Goal: Transaction & Acquisition: Subscribe to service/newsletter

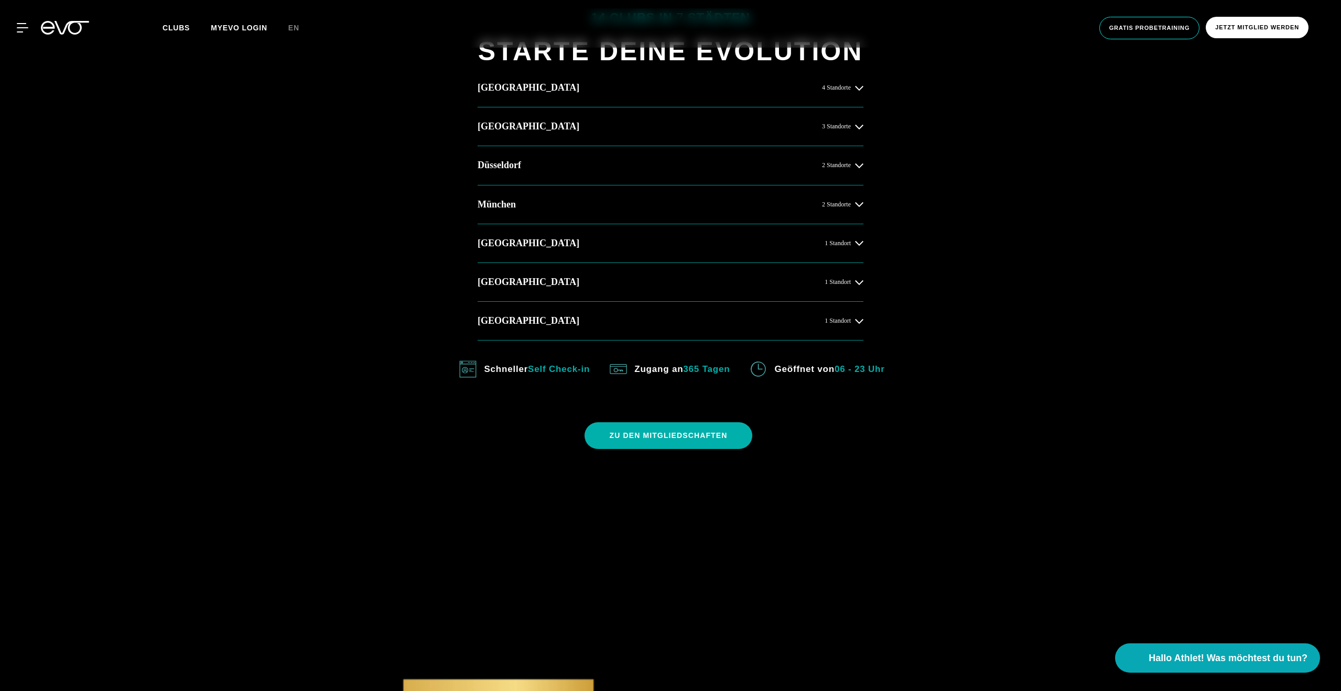
scroll to position [540, 0]
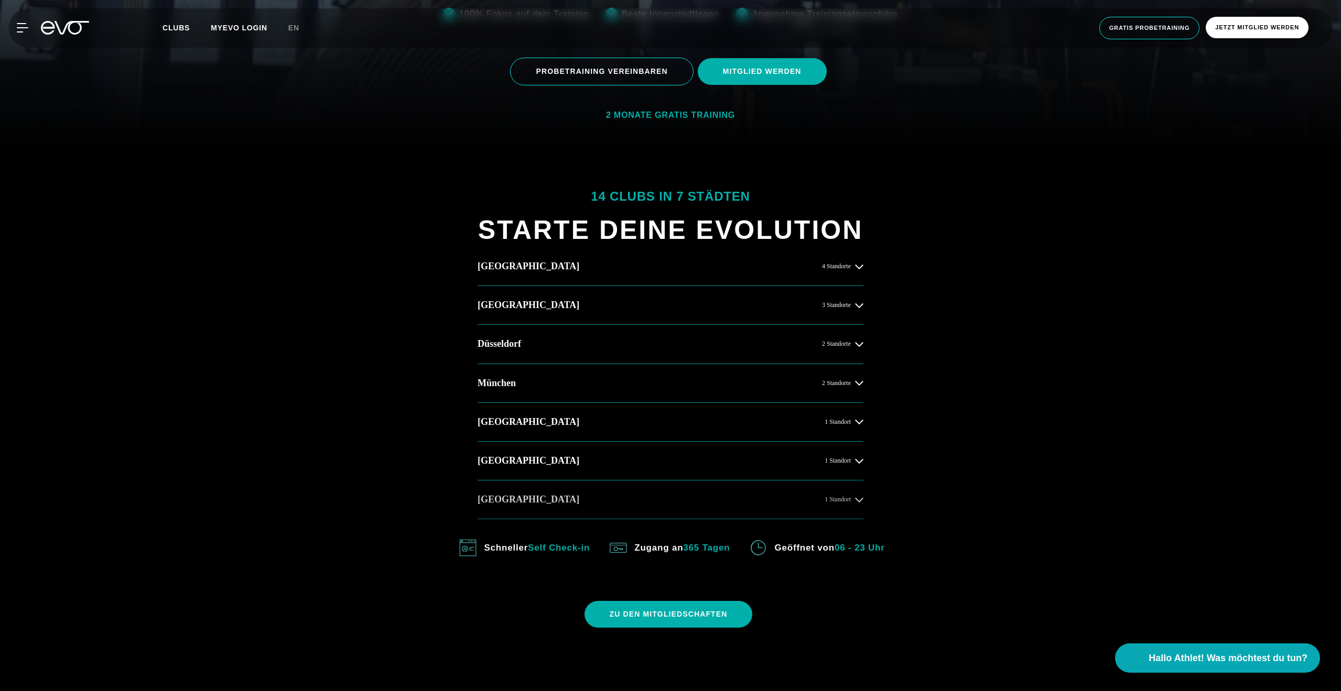
click at [681, 502] on button "Köln 1 Standort" at bounding box center [670, 500] width 386 height 39
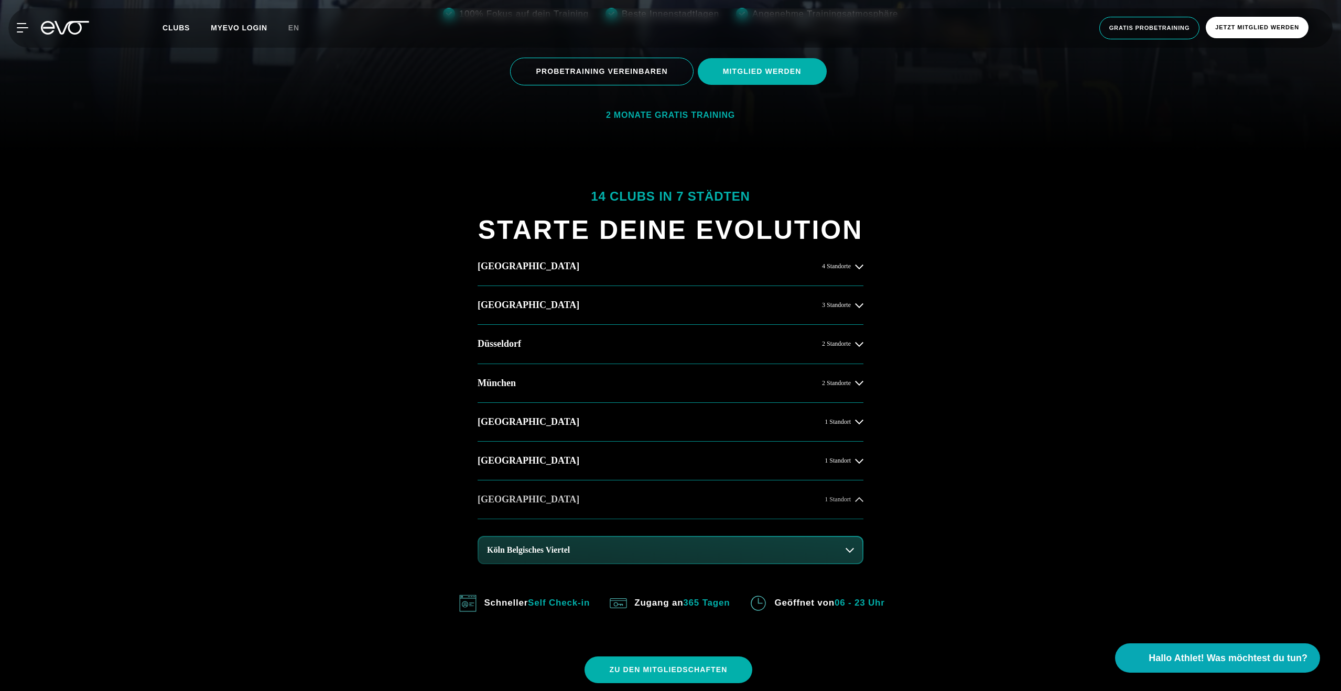
click at [718, 514] on button "Köln 1 Standort" at bounding box center [670, 500] width 386 height 39
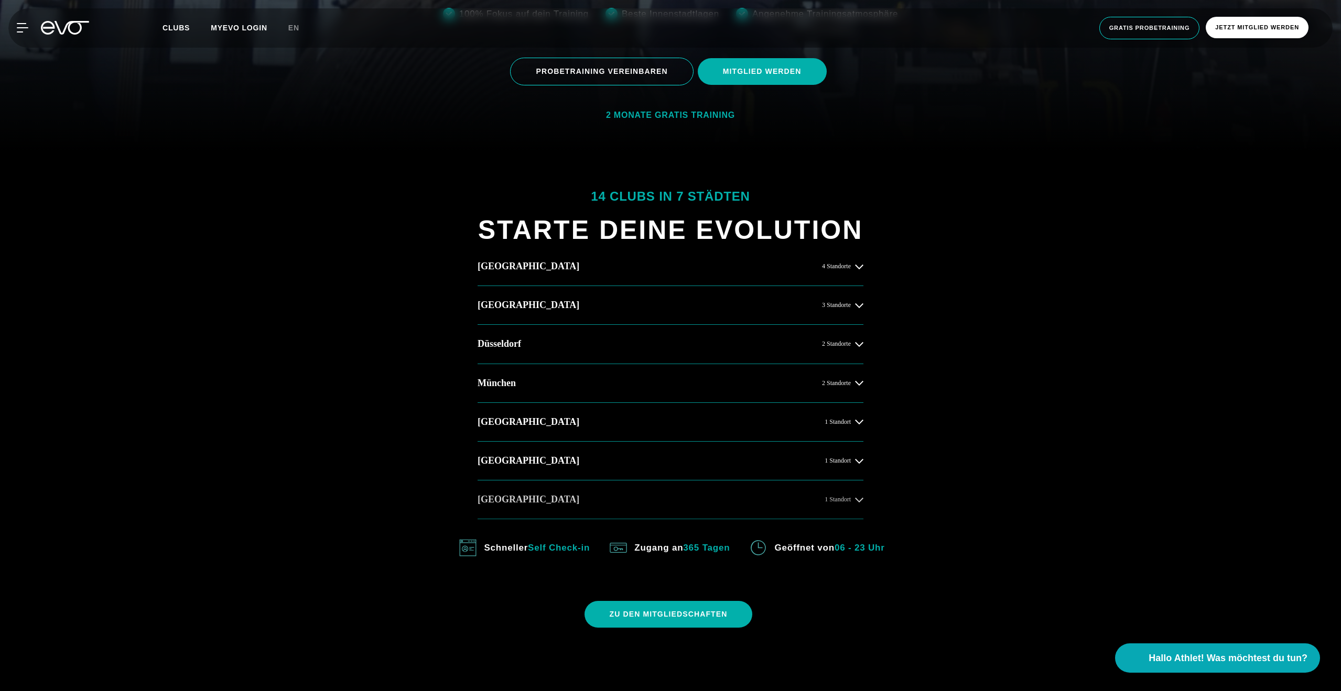
click at [718, 514] on button "Köln 1 Standort" at bounding box center [670, 500] width 386 height 39
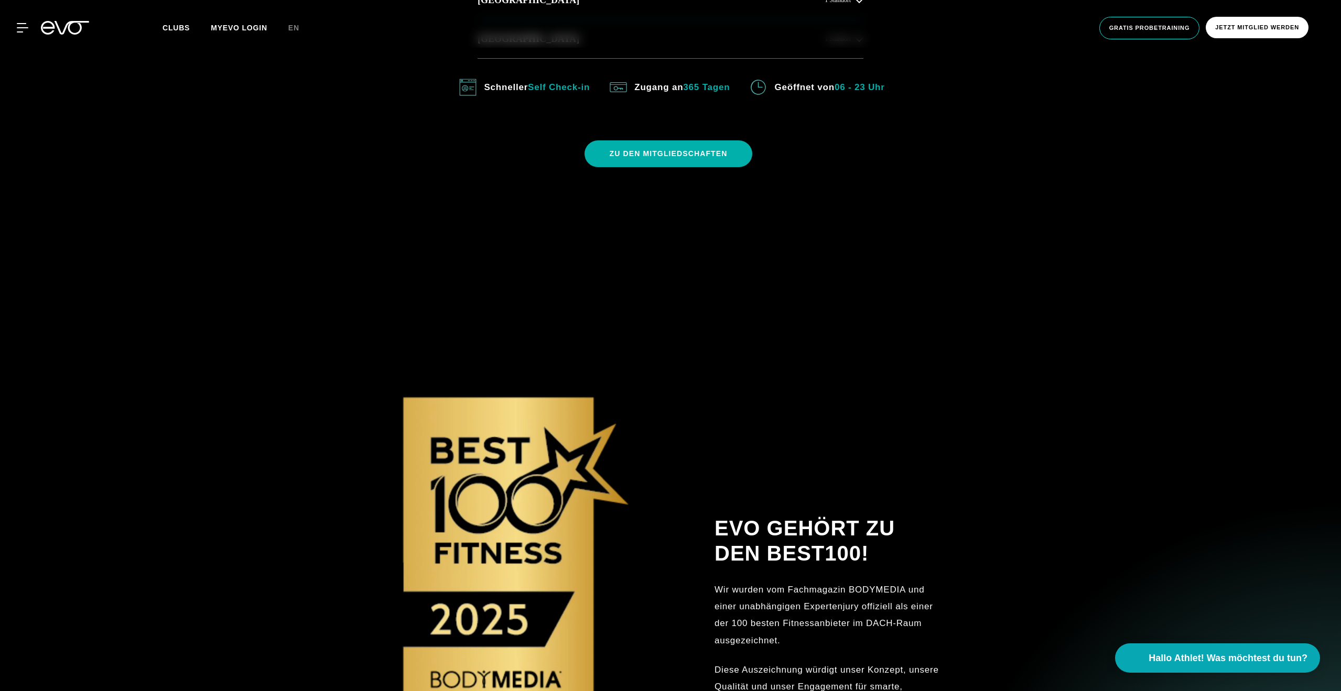
scroll to position [532, 0]
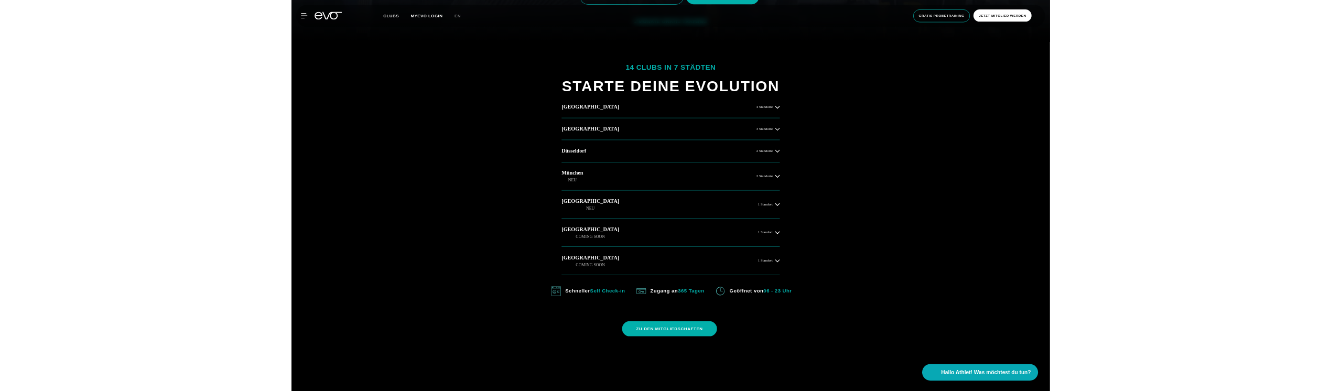
scroll to position [619, 0]
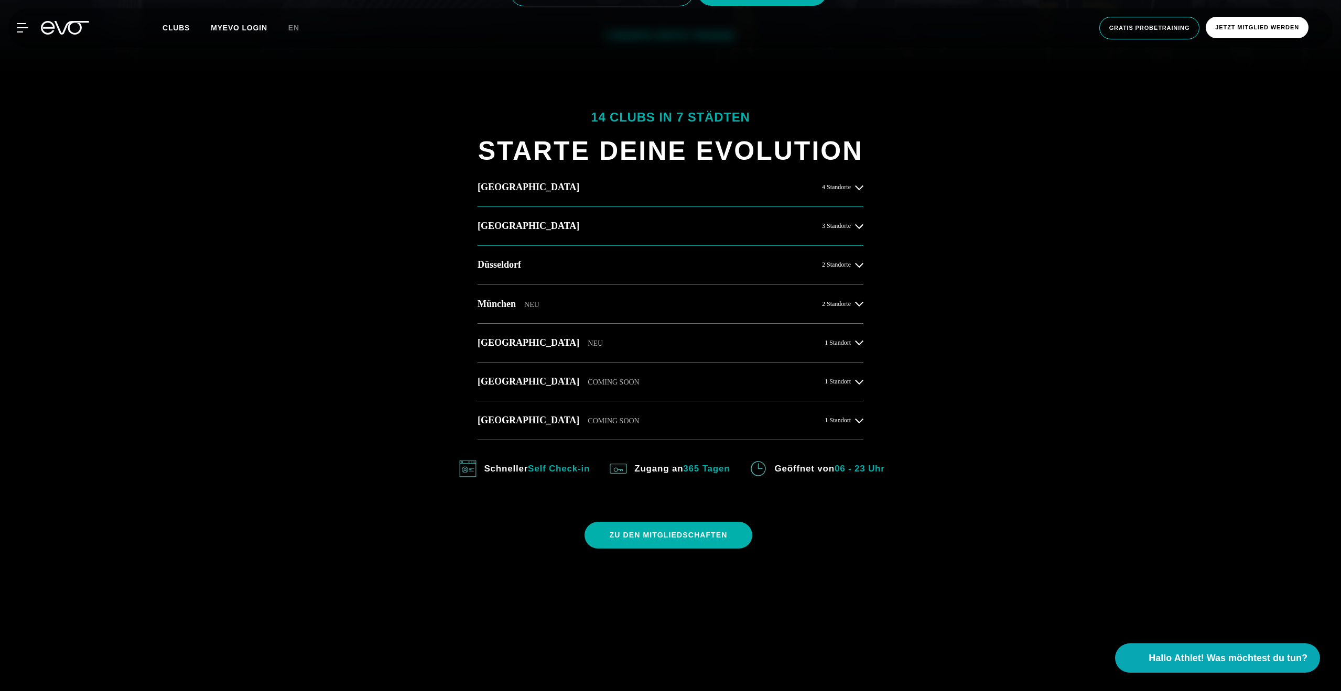
click at [130, 347] on div "14 Clubs in 7 Städten STARTE DEINE EVOLUTION [GEOGRAPHIC_DATA] 4 Standorte [GEO…" at bounding box center [670, 332] width 1341 height 521
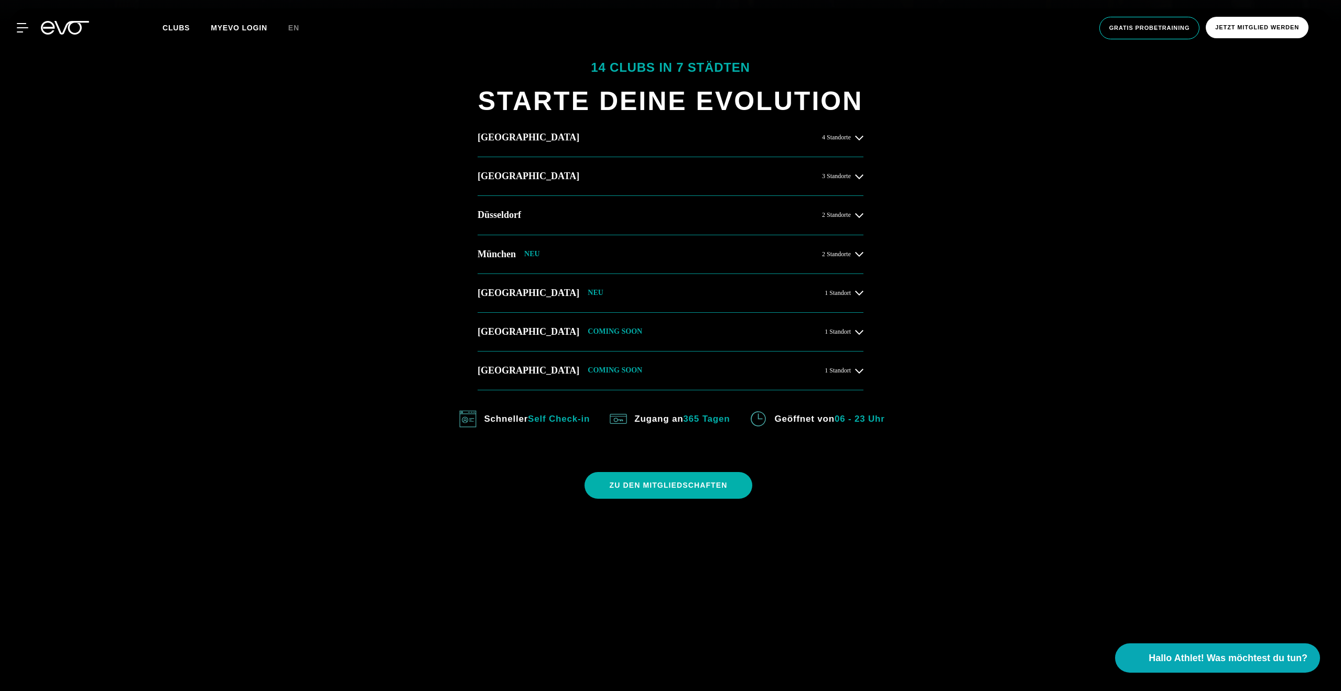
scroll to position [749, 0]
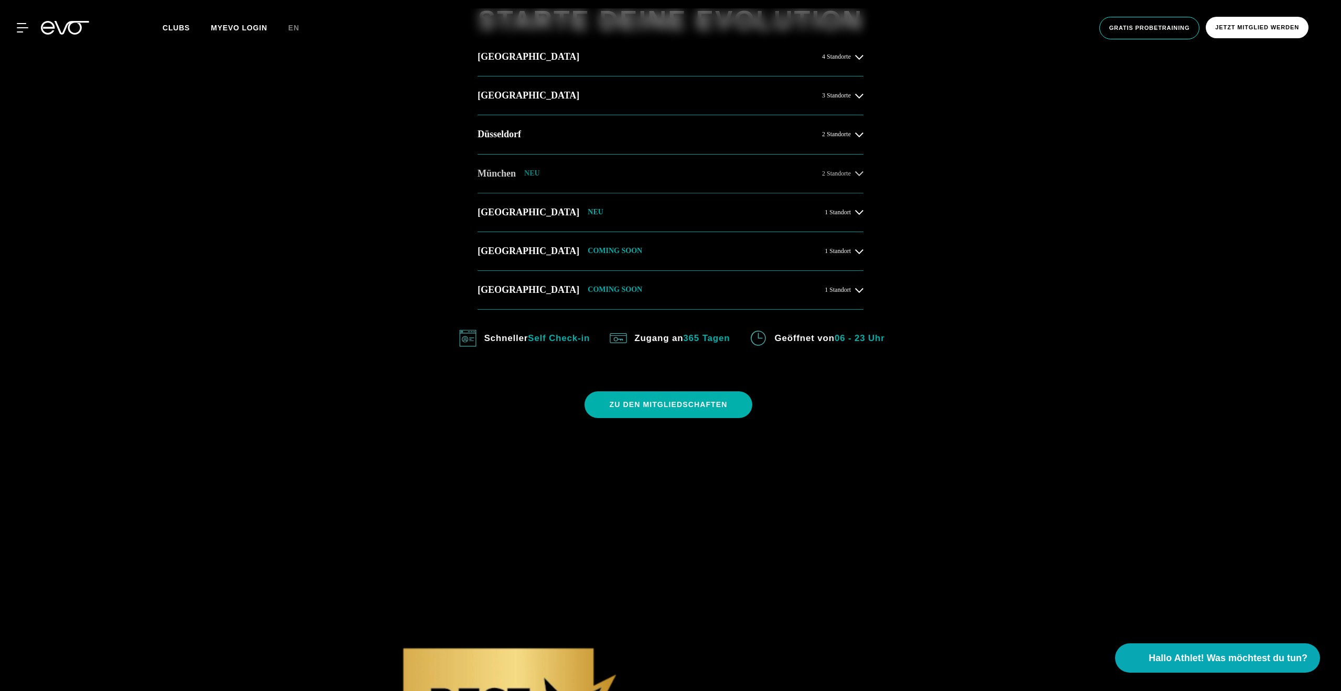
click at [856, 172] on icon at bounding box center [859, 173] width 8 height 8
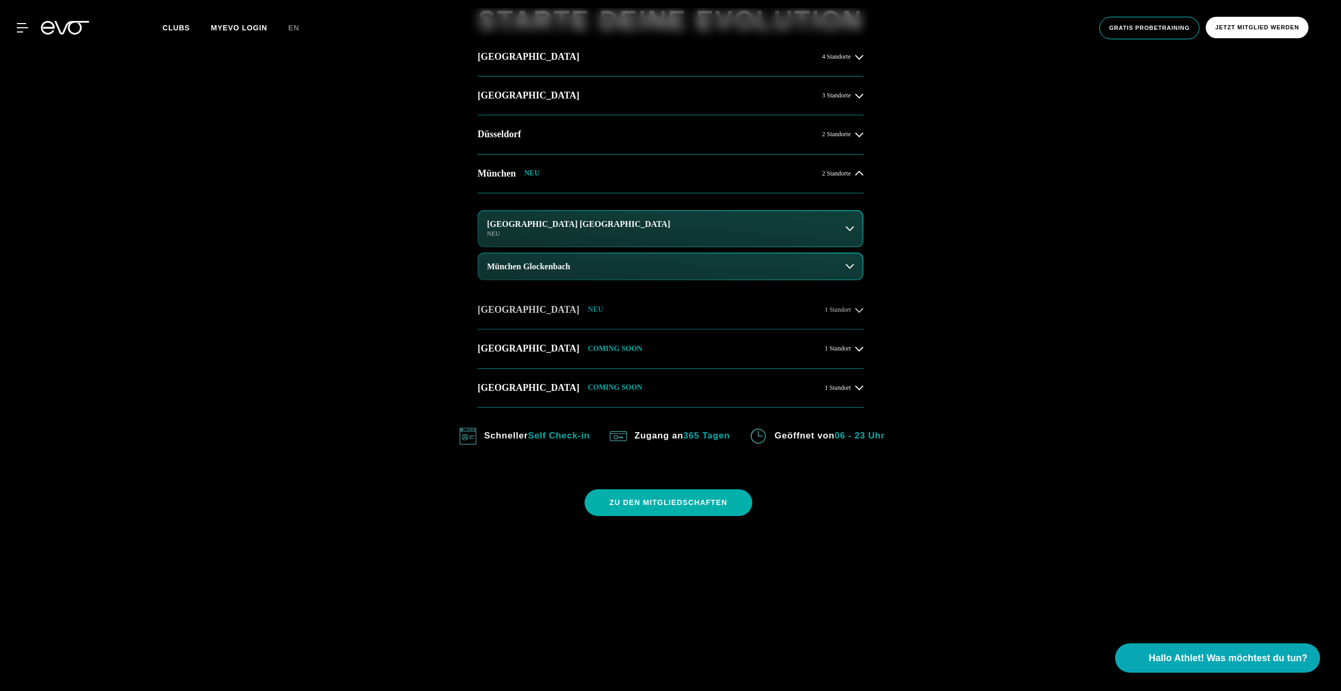
click at [856, 308] on icon at bounding box center [859, 310] width 8 height 8
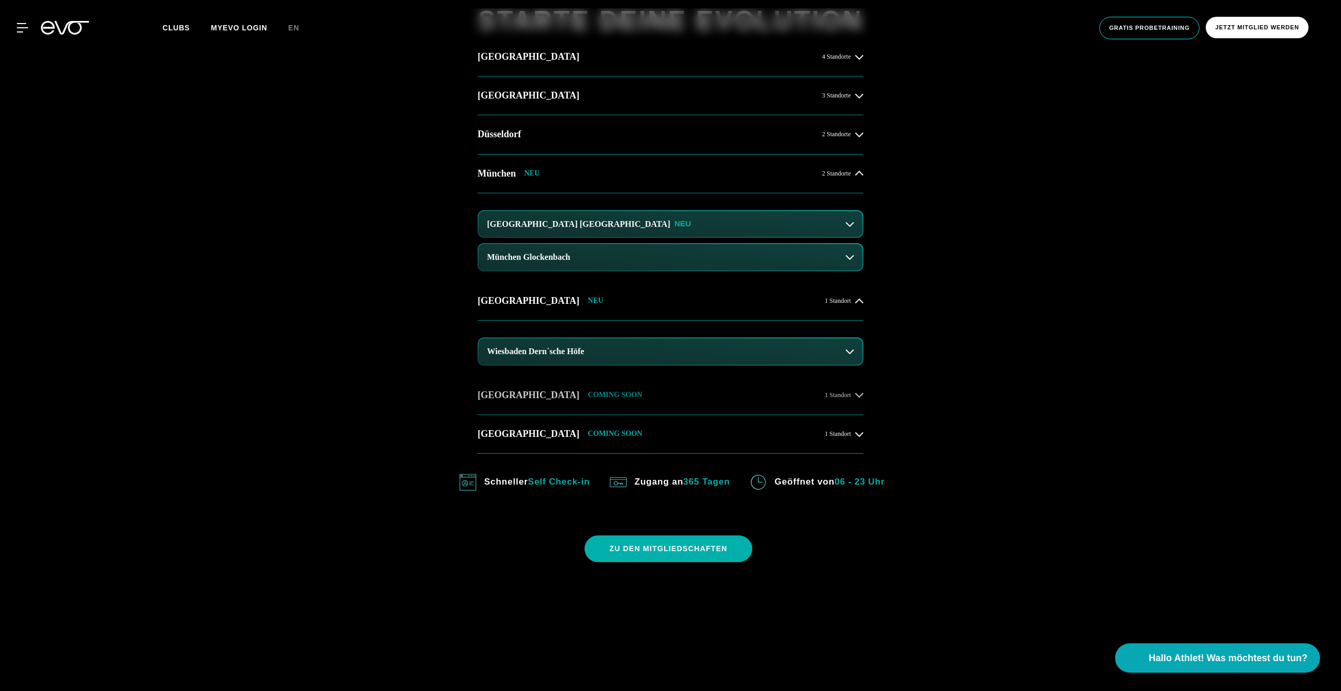
click at [861, 398] on icon at bounding box center [859, 395] width 8 height 8
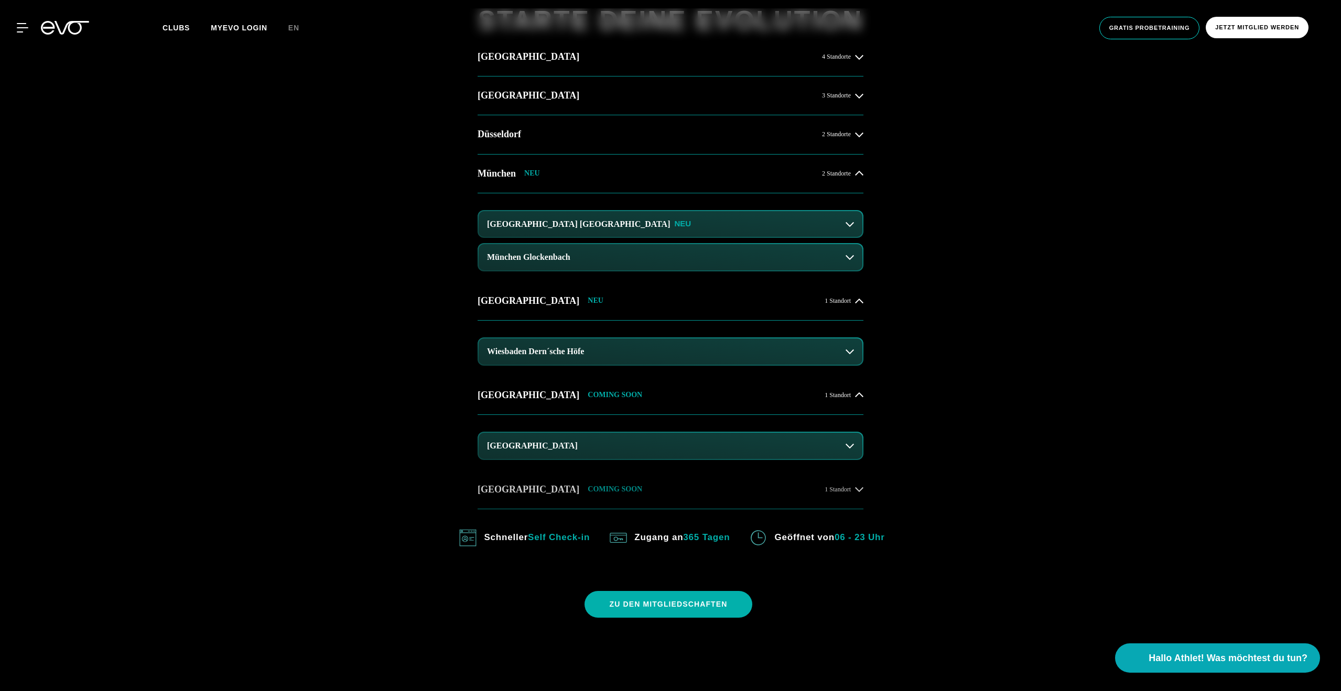
click at [855, 485] on icon at bounding box center [859, 489] width 8 height 8
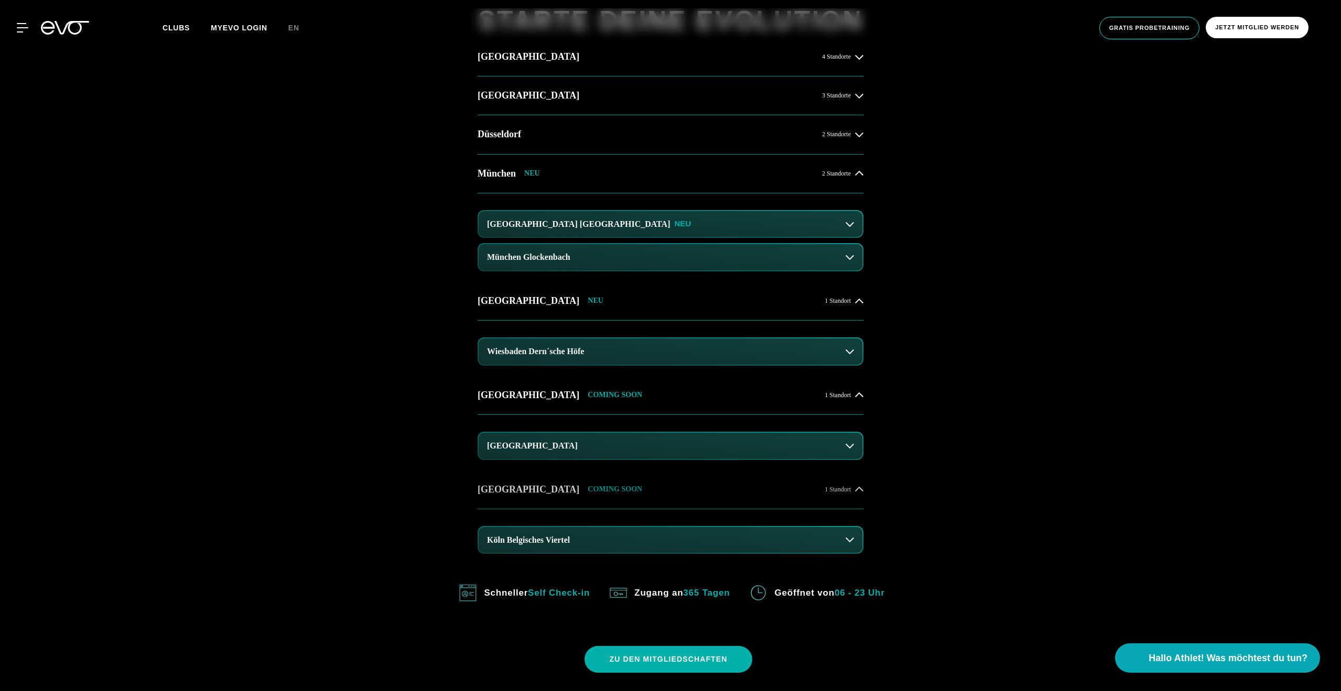
click at [855, 487] on icon at bounding box center [859, 489] width 8 height 8
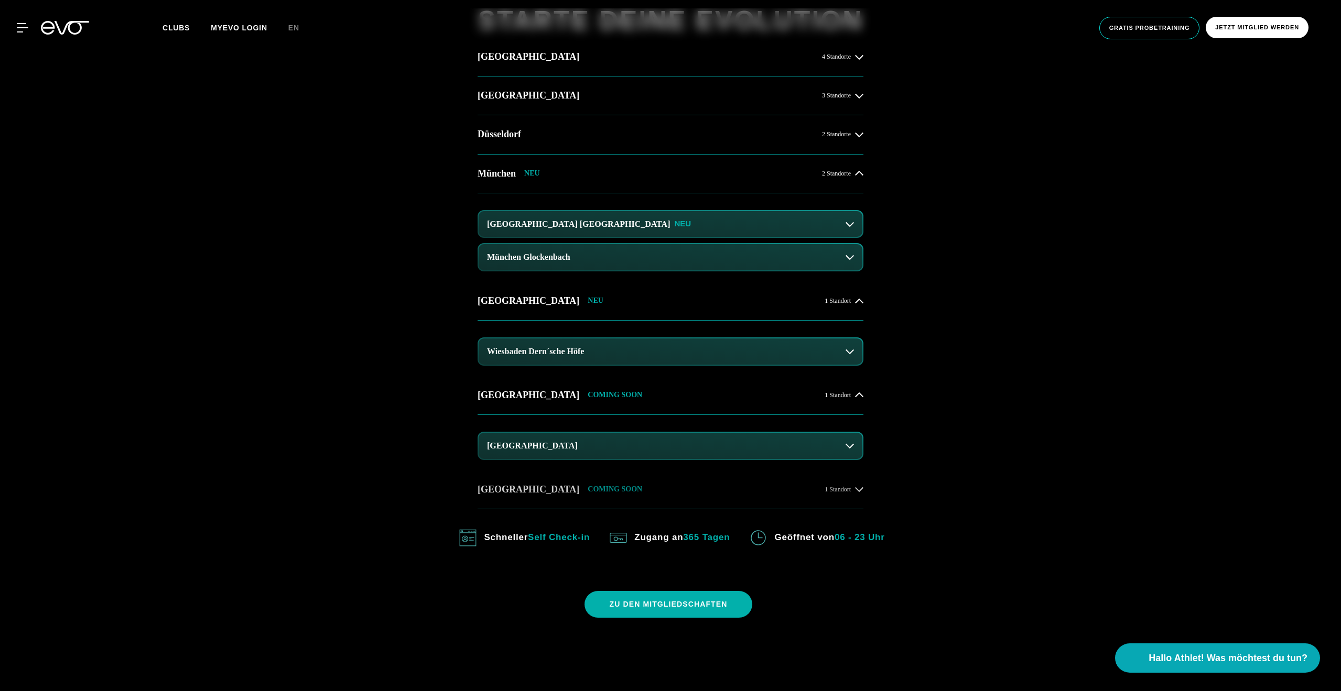
click at [855, 488] on icon at bounding box center [859, 489] width 8 height 5
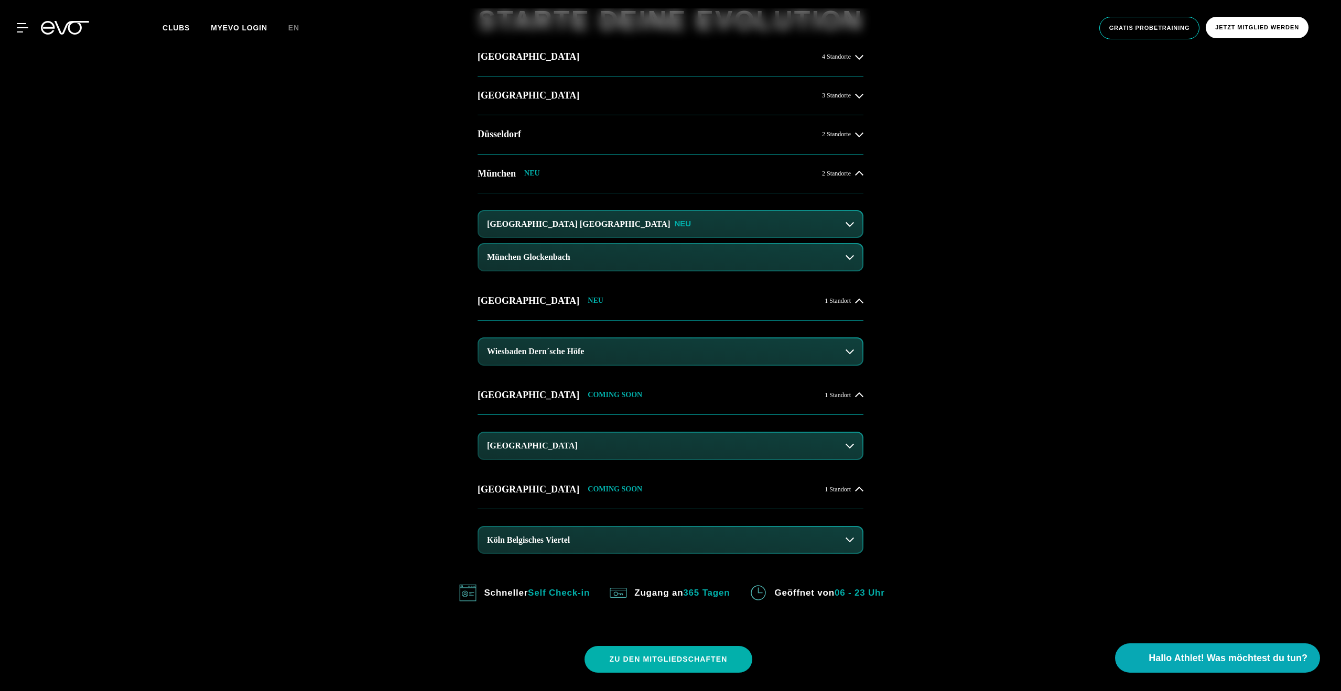
click at [943, 143] on div "14 Clubs in 7 Städten STARTE DEINE EVOLUTION [GEOGRAPHIC_DATA] 4 Standorte [GEO…" at bounding box center [670, 330] width 1341 height 776
click at [787, 217] on button "[GEOGRAPHIC_DATA] Maxvorstadt NEU" at bounding box center [670, 224] width 384 height 26
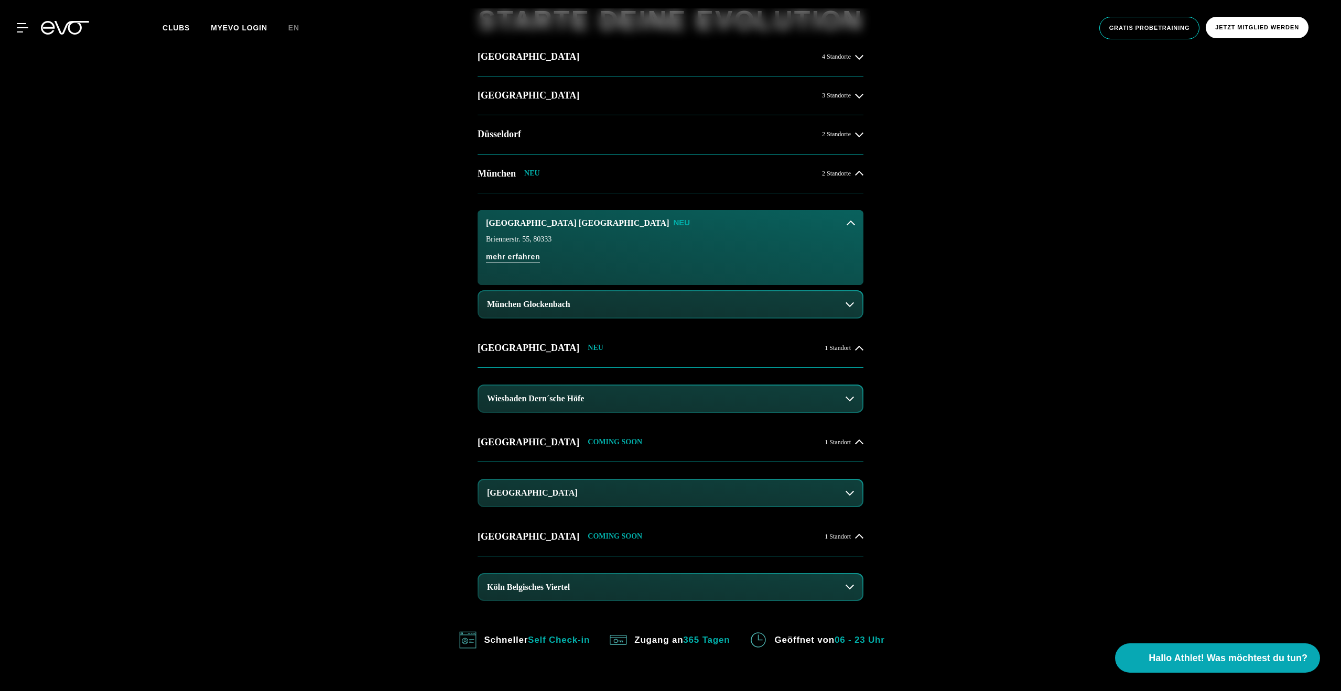
click at [698, 295] on button "München Glockenbach" at bounding box center [670, 304] width 384 height 26
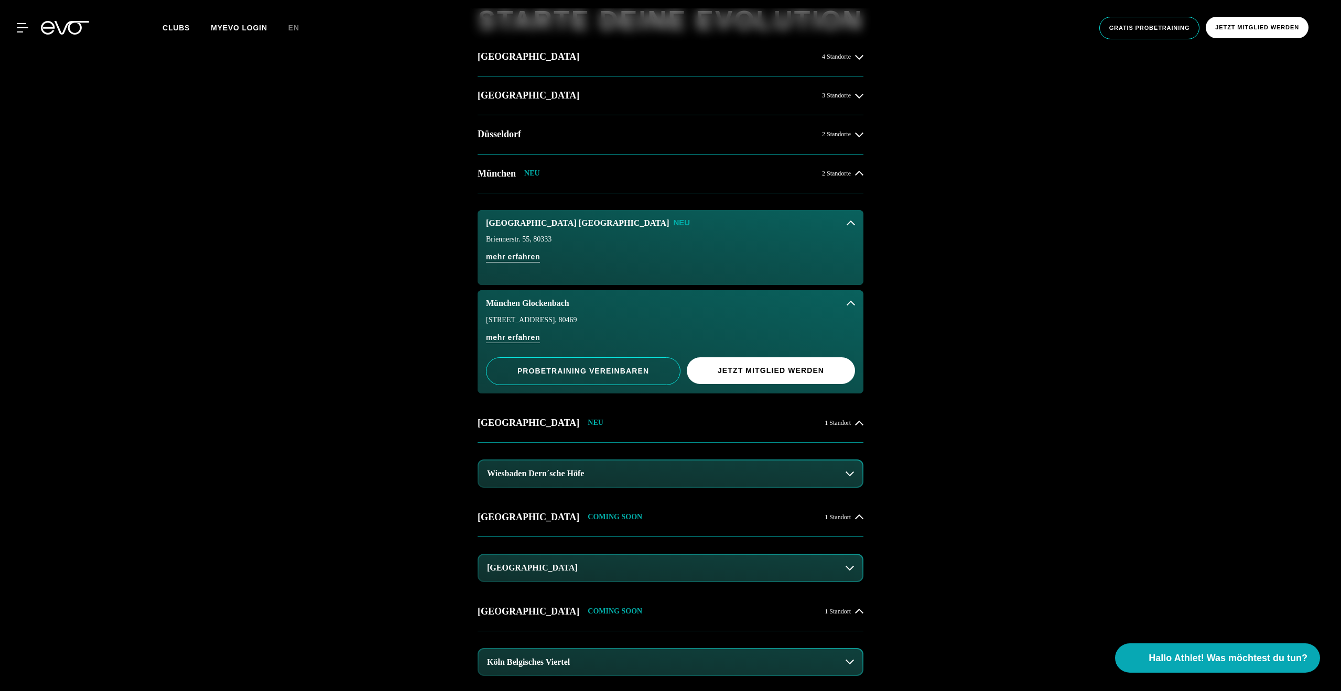
click at [936, 370] on div "14 Clubs in 7 Städten STARTE DEINE EVOLUTION [GEOGRAPHIC_DATA] 4 Standorte [GEO…" at bounding box center [670, 391] width 1341 height 898
click at [717, 474] on button "Wiesbaden Dern´sche Höfe" at bounding box center [670, 474] width 384 height 26
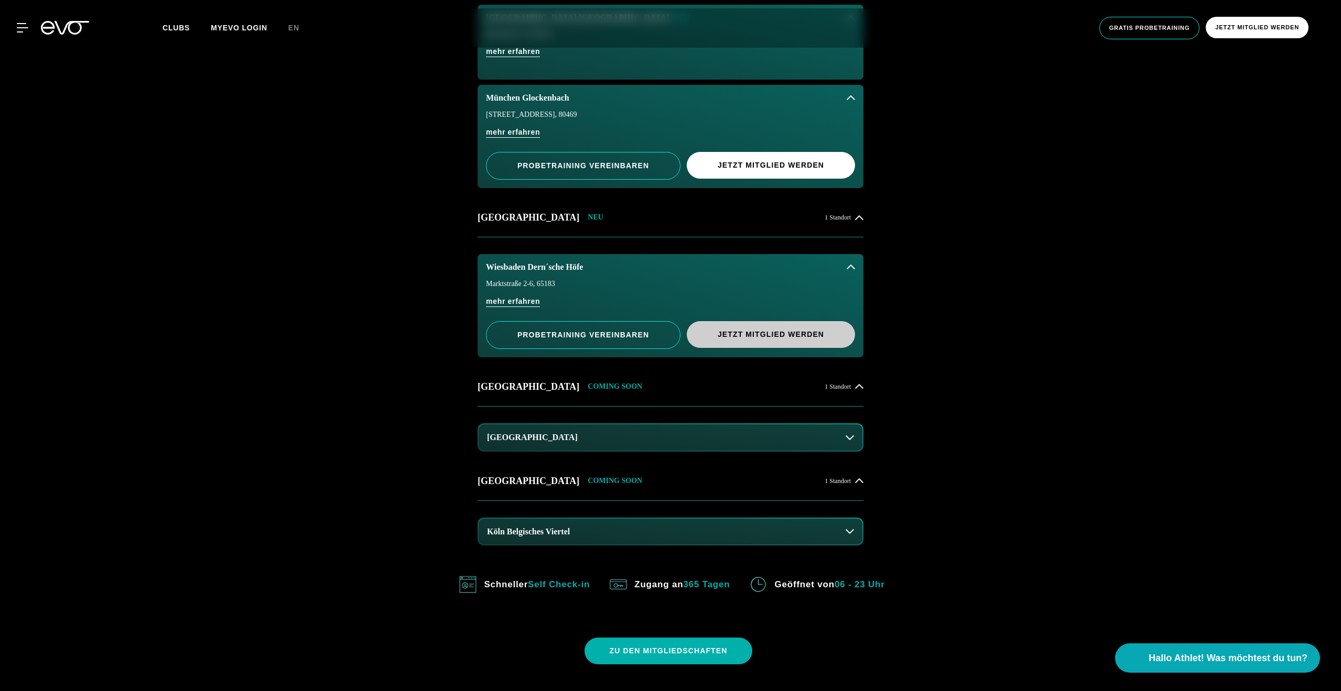
scroll to position [977, 0]
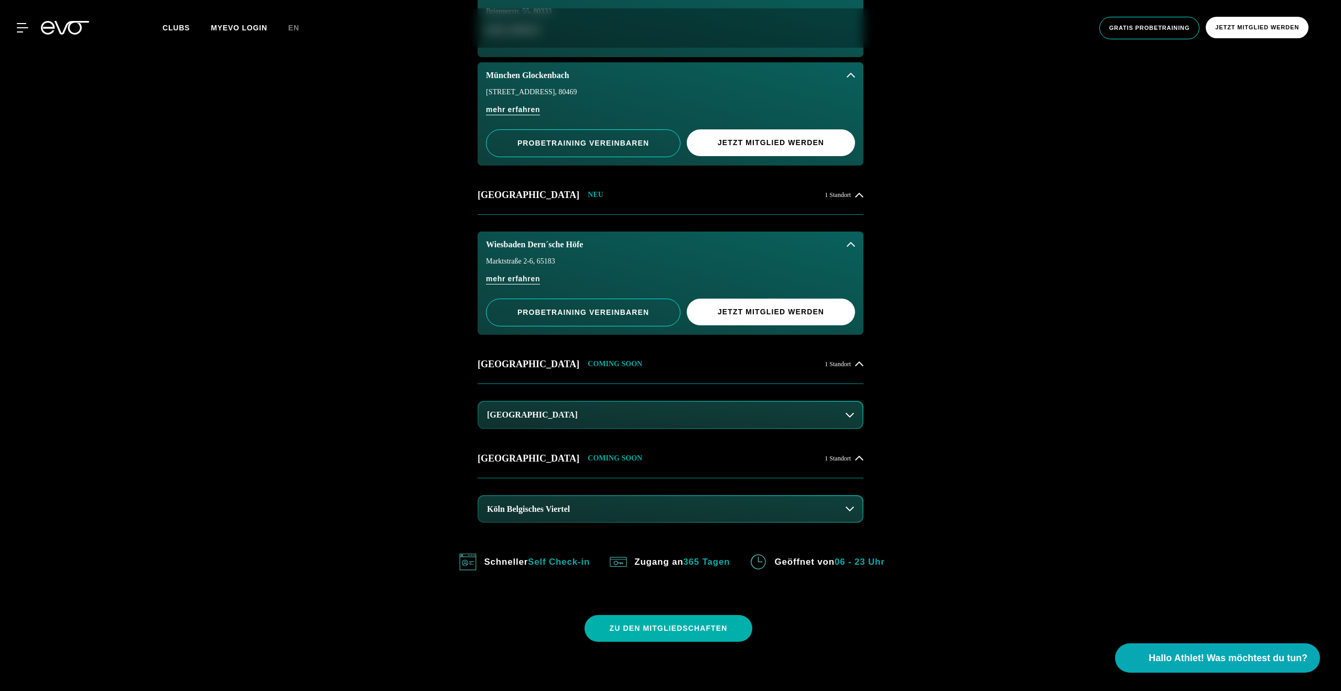
click at [717, 398] on div "[GEOGRAPHIC_DATA]" at bounding box center [670, 412] width 386 height 56
click at [717, 409] on button "[GEOGRAPHIC_DATA]" at bounding box center [670, 415] width 384 height 26
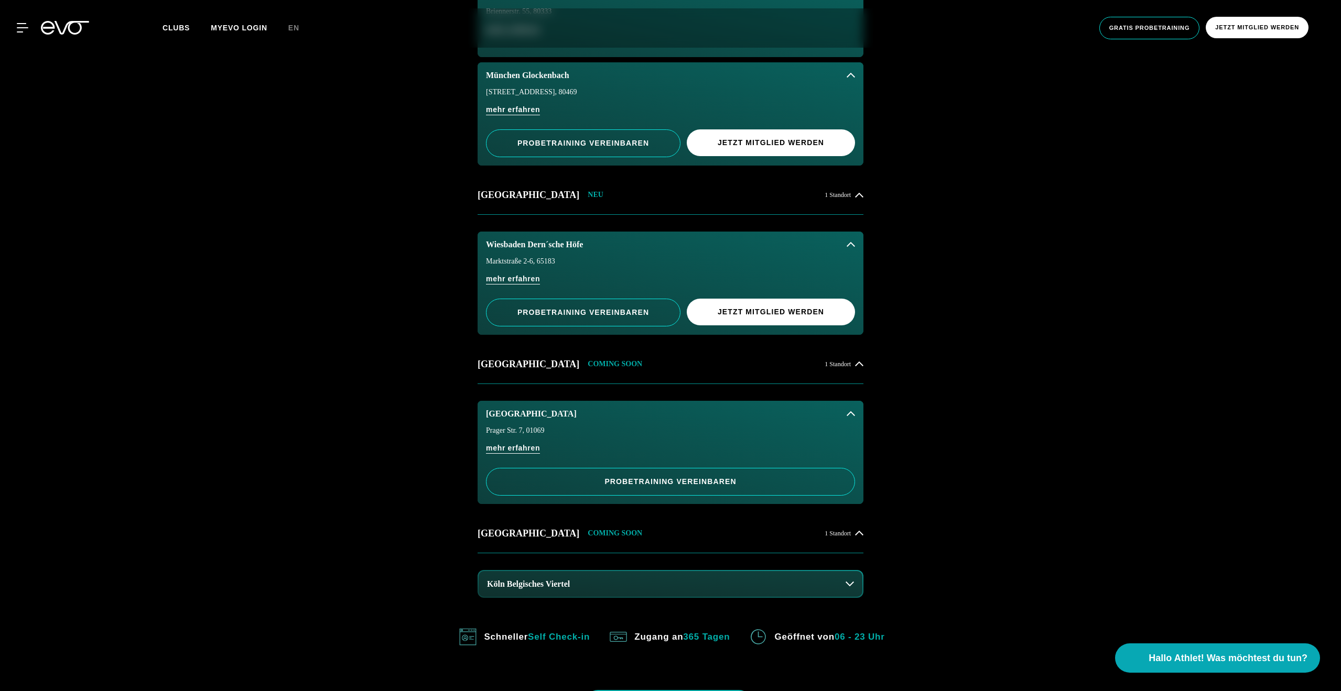
click at [570, 580] on h3 "Köln Belgisches Viertel" at bounding box center [528, 584] width 83 height 9
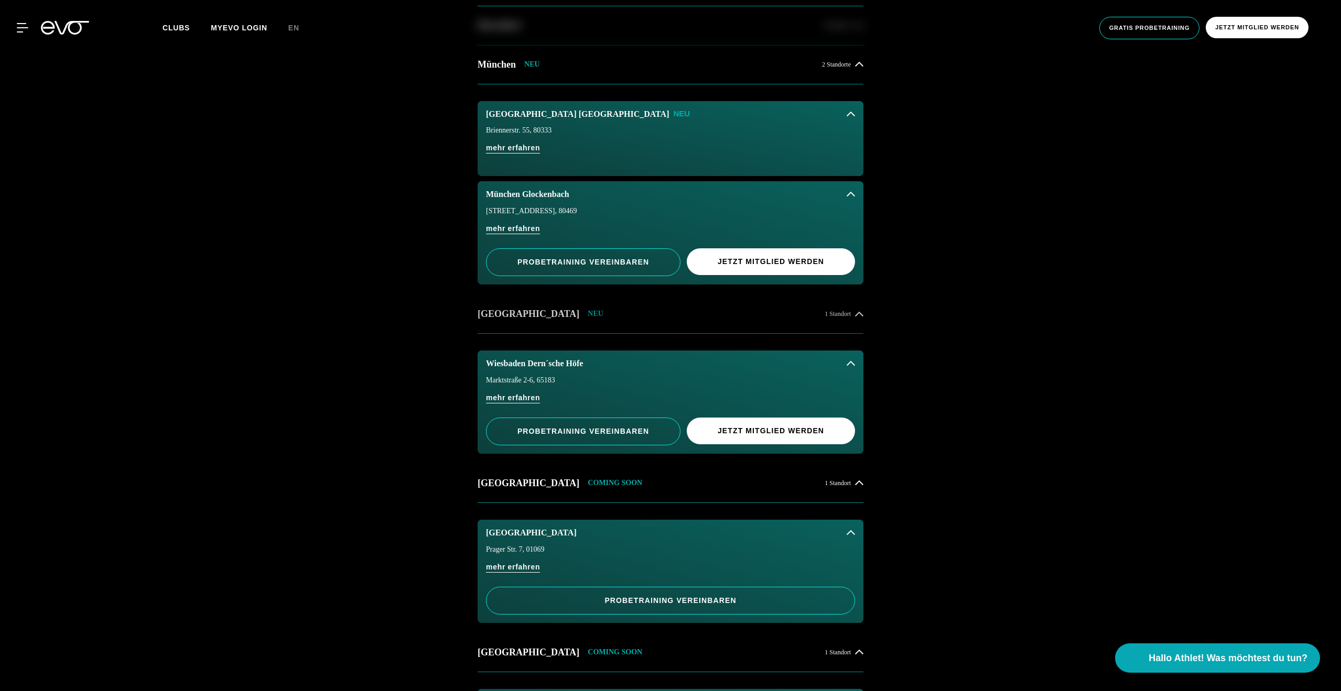
scroll to position [615, 0]
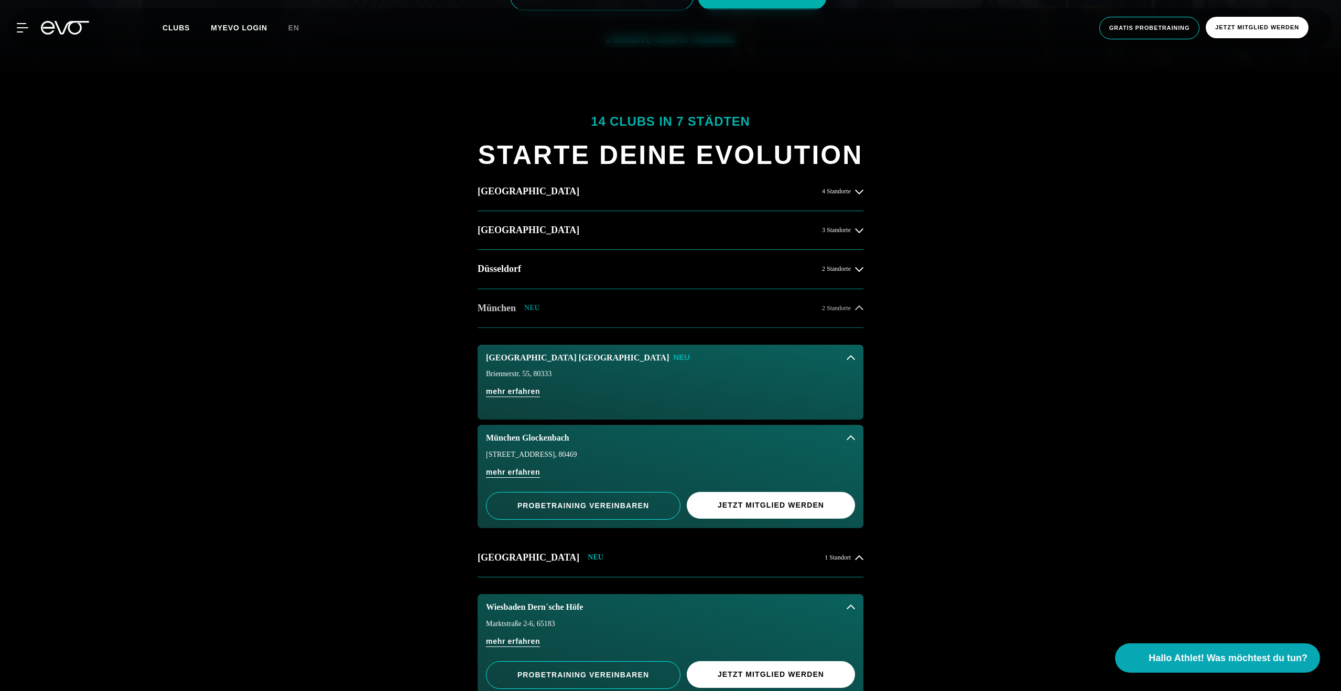
click at [640, 323] on button "[GEOGRAPHIC_DATA] NEU 2 Standorte" at bounding box center [670, 308] width 386 height 39
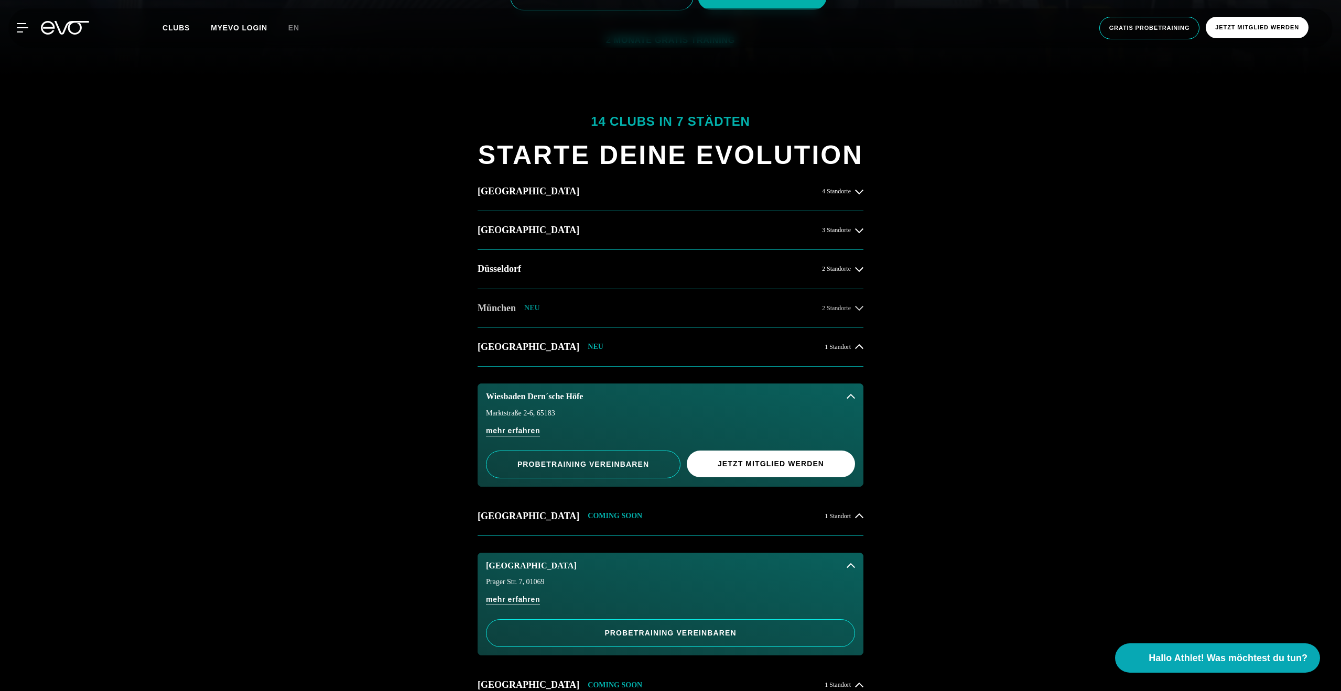
click at [606, 301] on button "[GEOGRAPHIC_DATA] NEU 2 Standorte" at bounding box center [670, 308] width 386 height 39
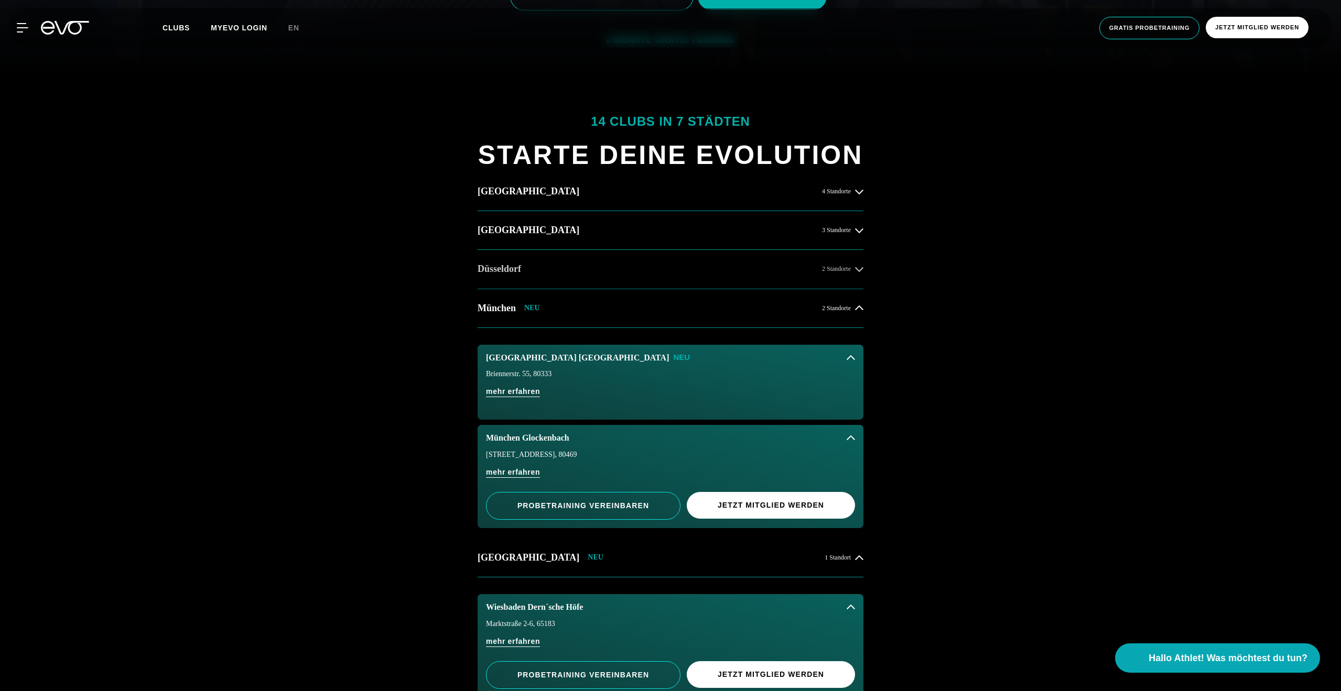
click at [620, 270] on button "[GEOGRAPHIC_DATA] 2 Standorte" at bounding box center [670, 269] width 386 height 39
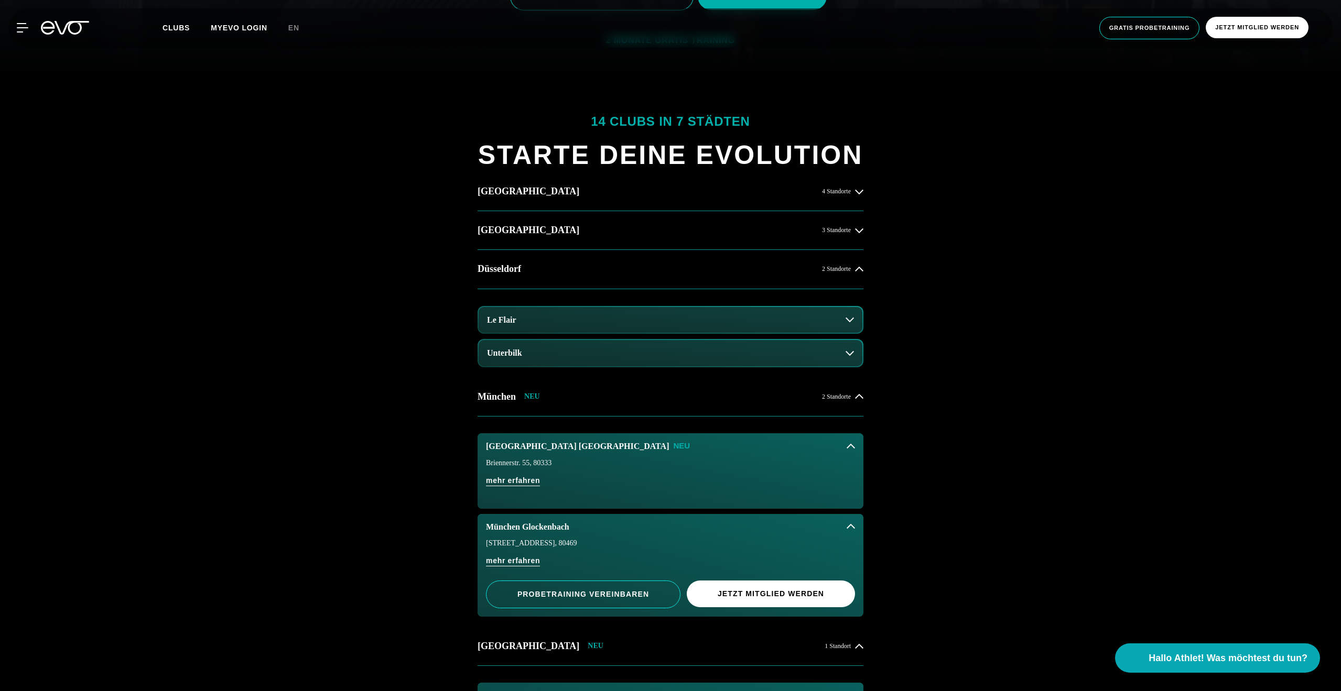
click at [566, 356] on button "Unterbilk" at bounding box center [670, 353] width 384 height 26
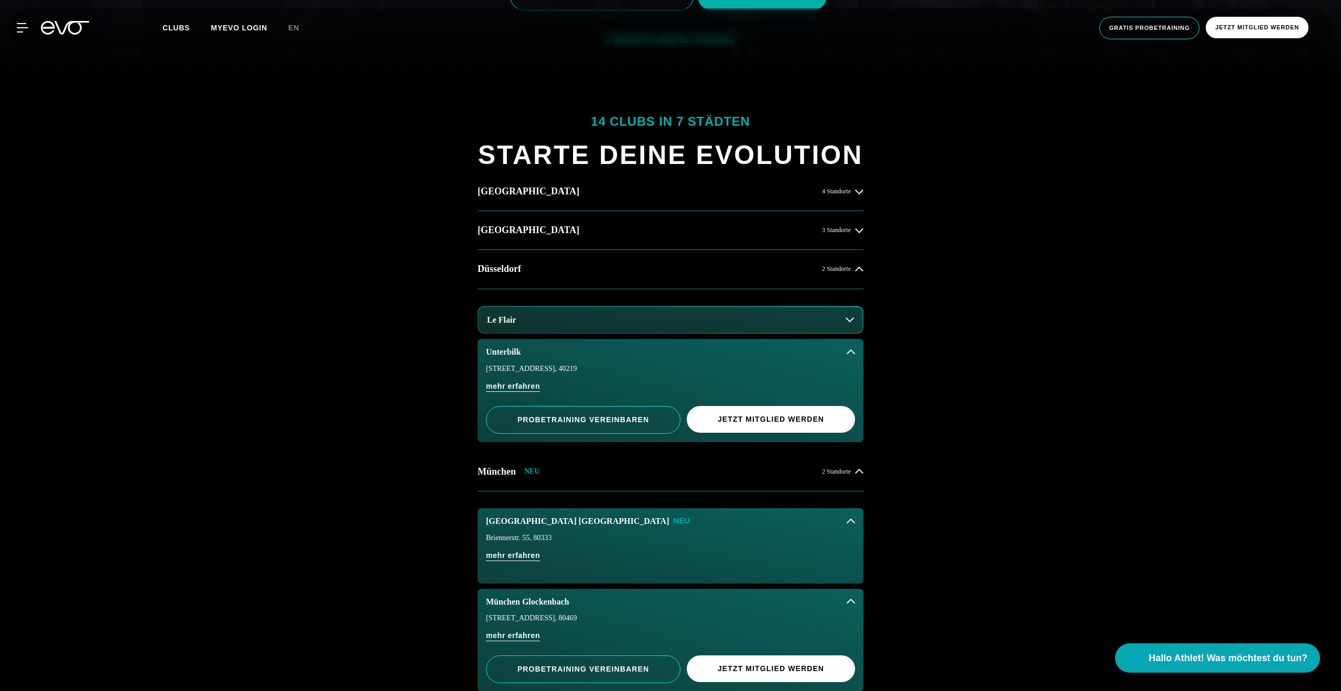
click at [569, 319] on button "Le Flair" at bounding box center [670, 320] width 384 height 26
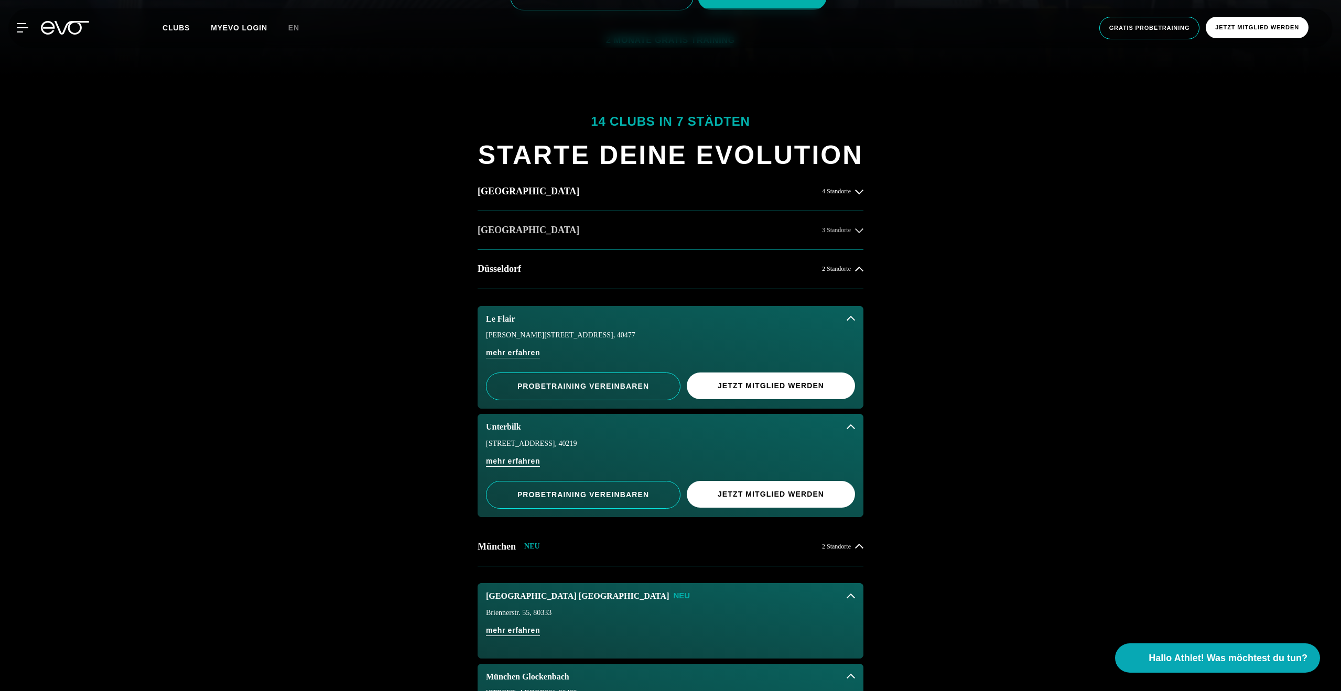
click at [574, 230] on button "[GEOGRAPHIC_DATA] 3 Standorte" at bounding box center [670, 230] width 386 height 39
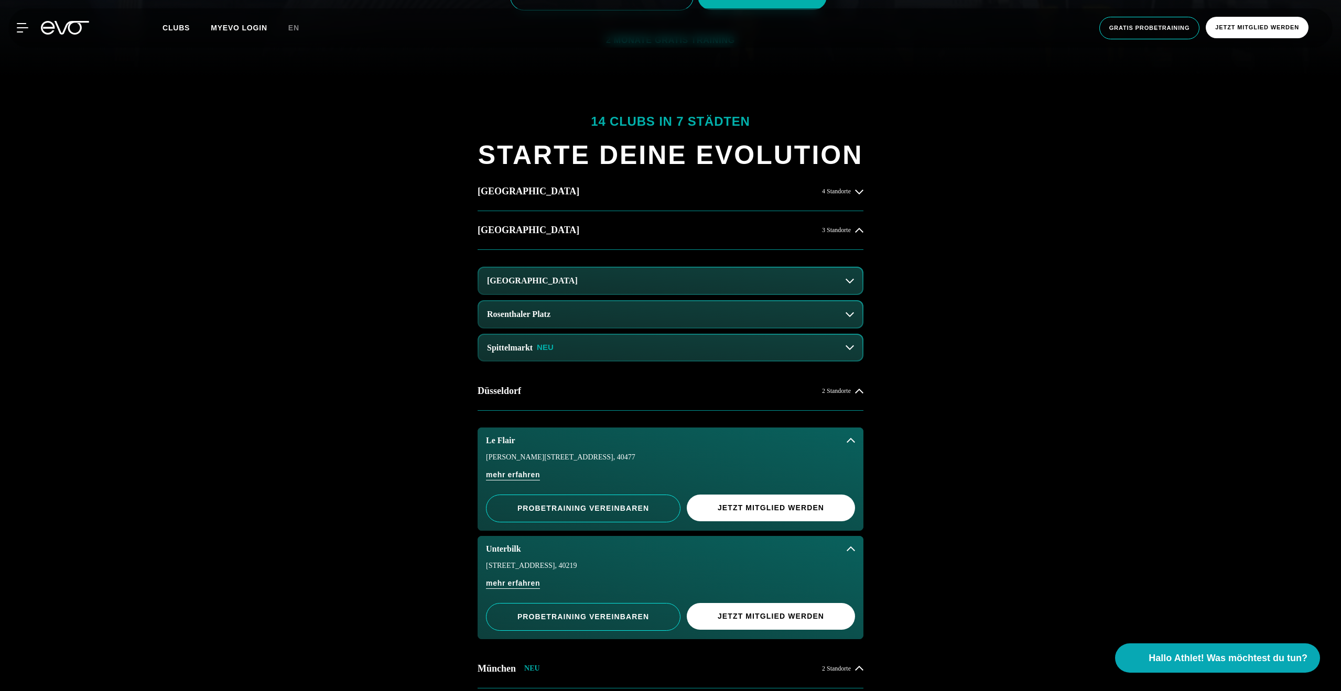
click at [575, 279] on button "[GEOGRAPHIC_DATA]" at bounding box center [670, 281] width 384 height 26
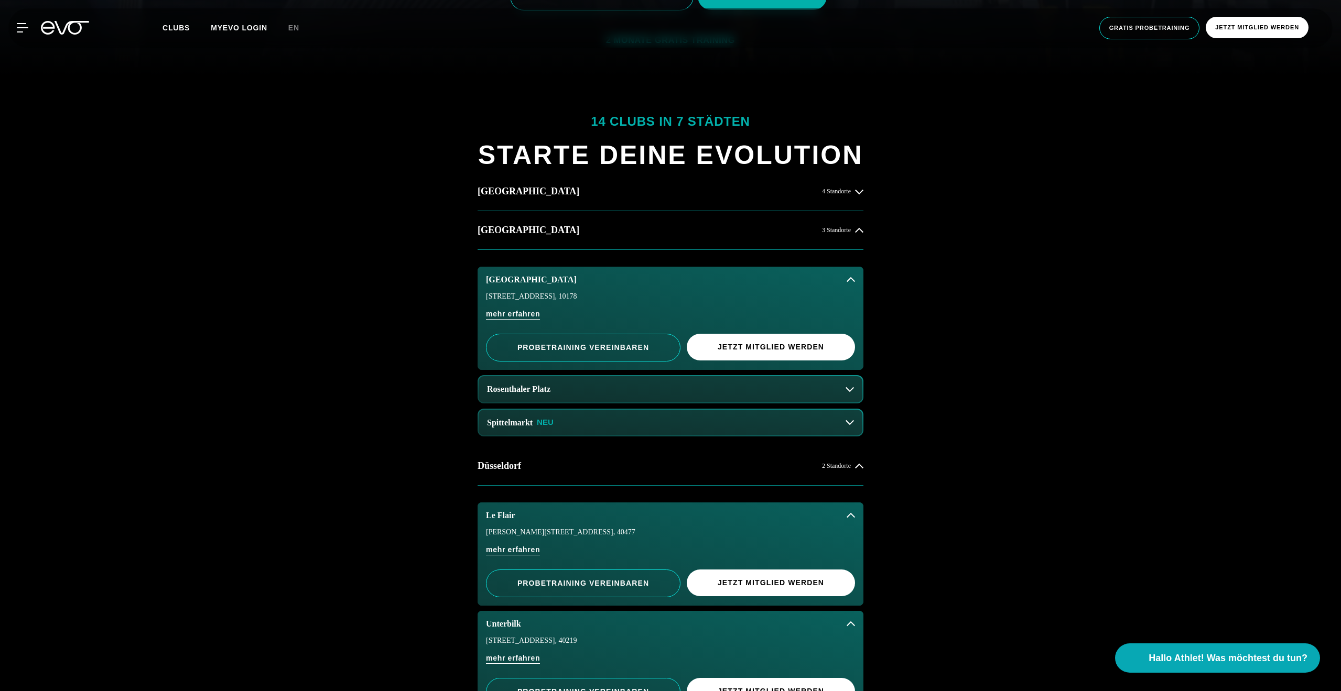
click at [571, 415] on button "Spittelmarkt NEU" at bounding box center [670, 423] width 384 height 26
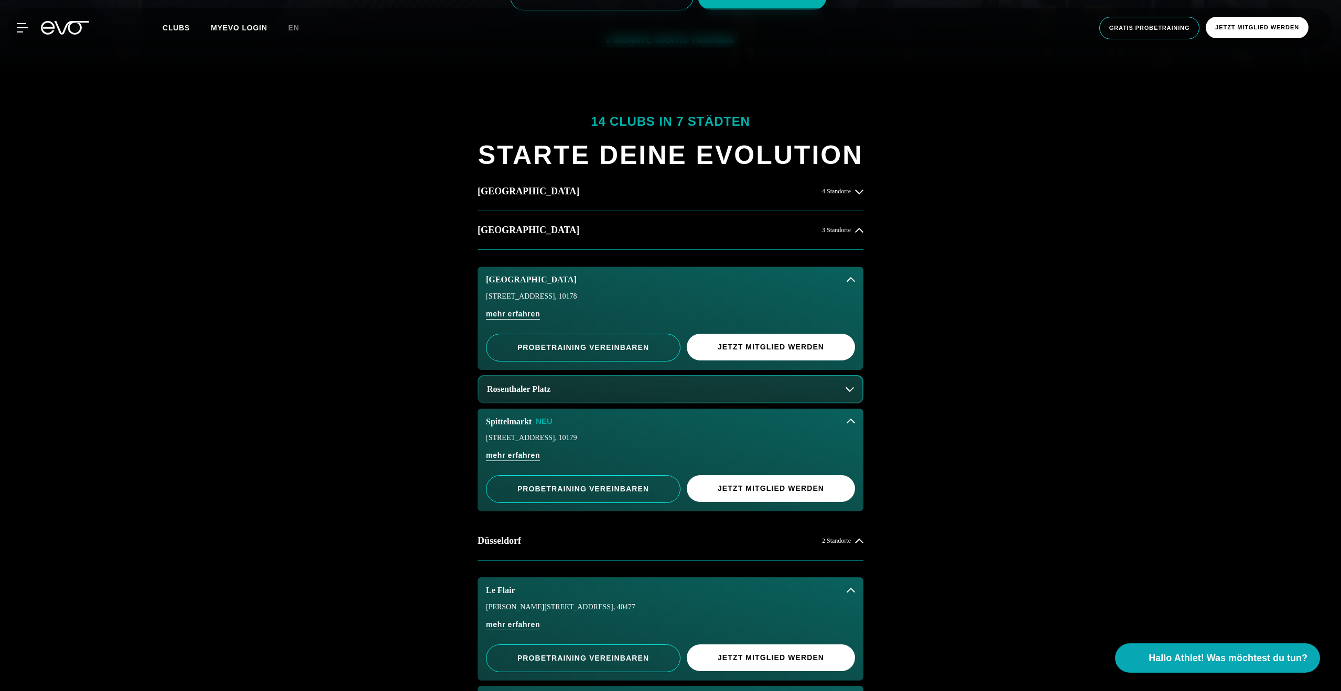
click at [580, 393] on button "Rosenthaler Platz" at bounding box center [670, 389] width 384 height 26
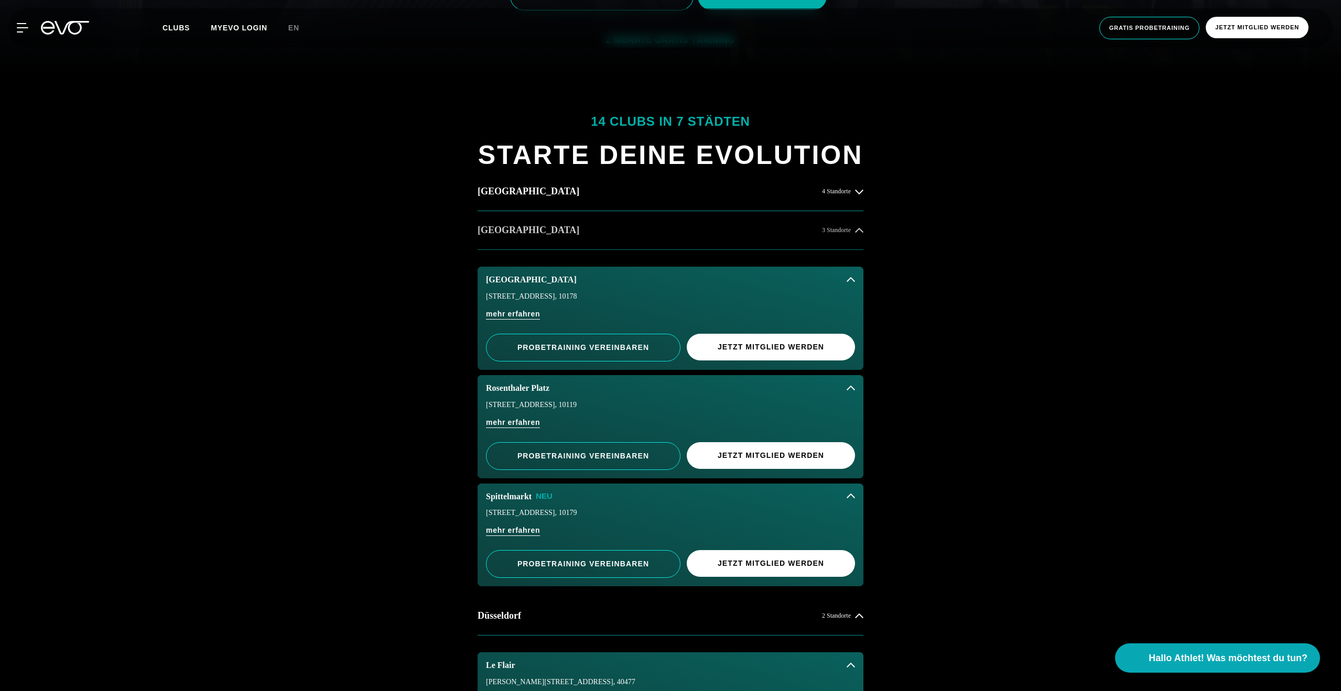
click at [651, 239] on button "[GEOGRAPHIC_DATA] 3 Standorte" at bounding box center [670, 230] width 386 height 39
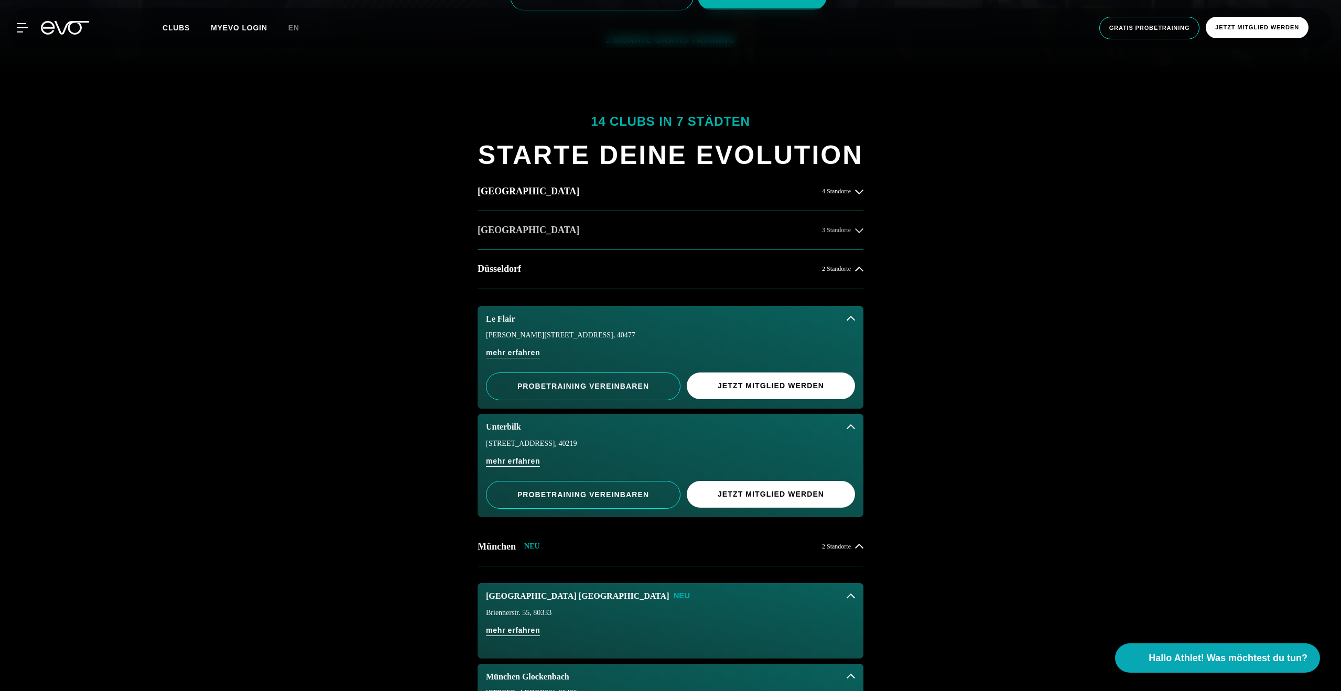
click at [651, 239] on button "[GEOGRAPHIC_DATA] 3 Standorte" at bounding box center [670, 230] width 386 height 39
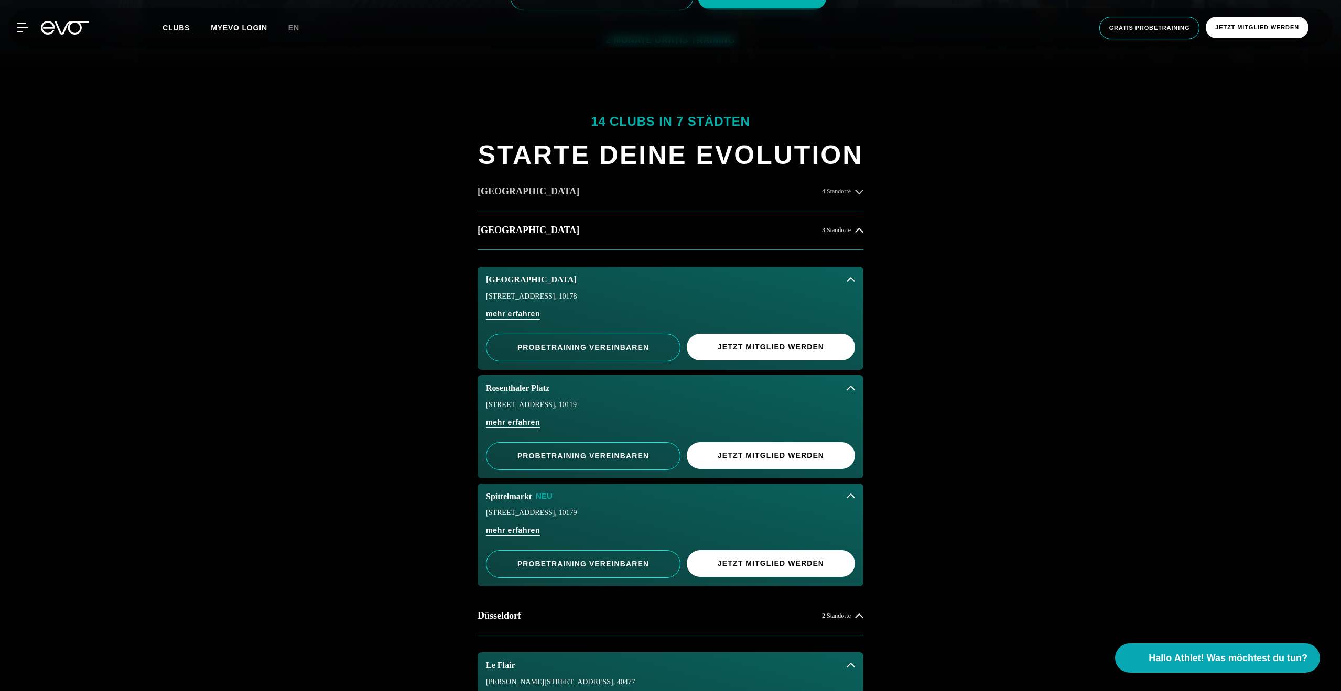
click at [650, 192] on button "[GEOGRAPHIC_DATA] 4 Standorte" at bounding box center [670, 191] width 386 height 39
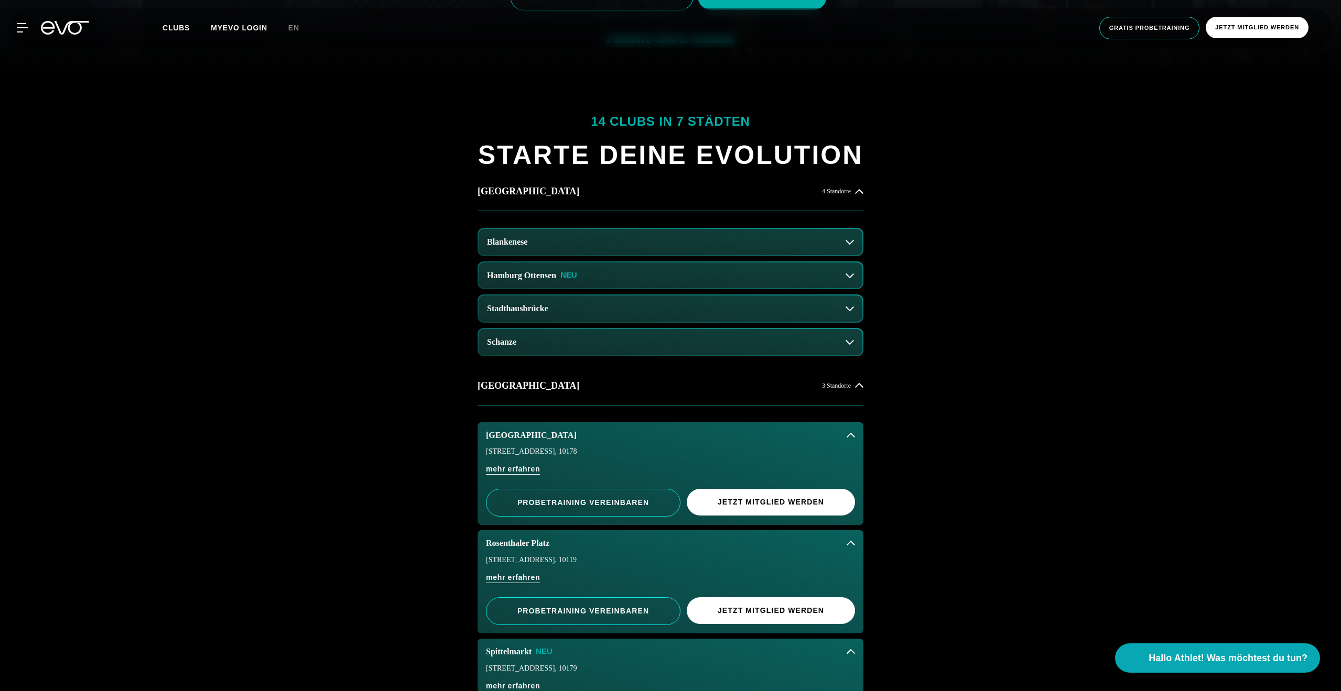
click at [596, 334] on button "Schanze" at bounding box center [670, 342] width 384 height 26
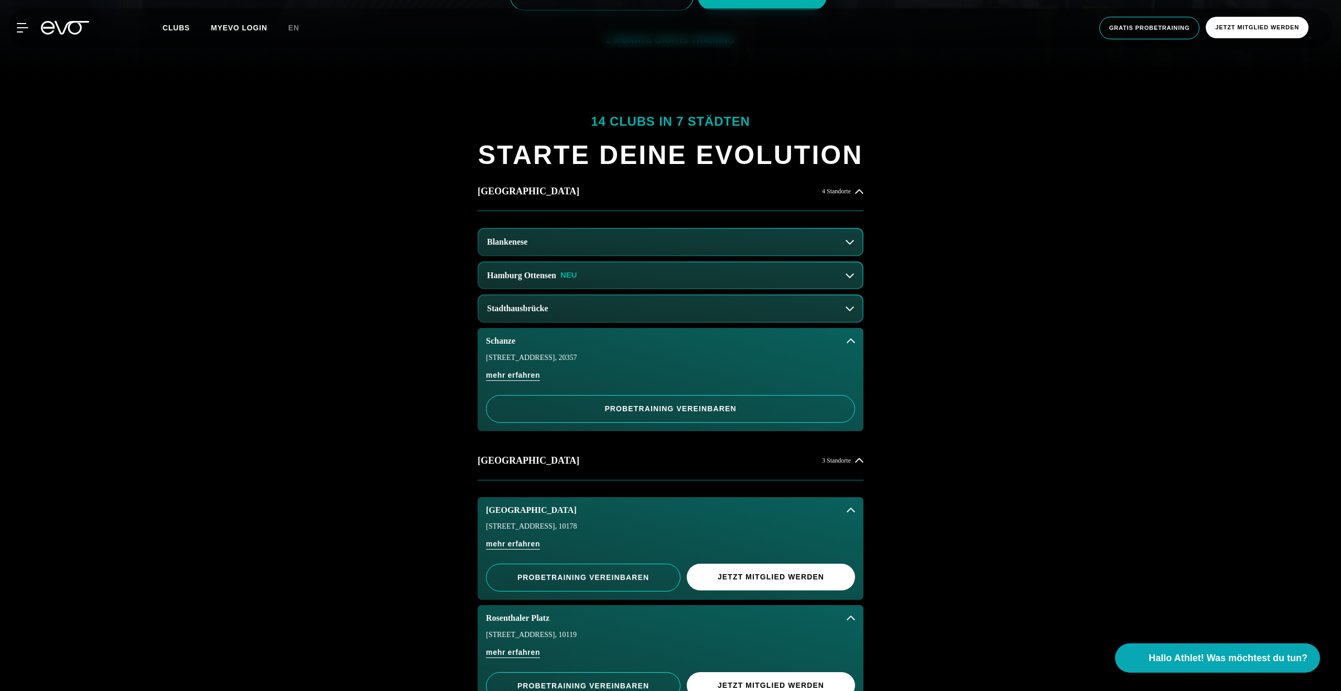
click at [596, 315] on button "Stadthausbrücke" at bounding box center [670, 309] width 384 height 26
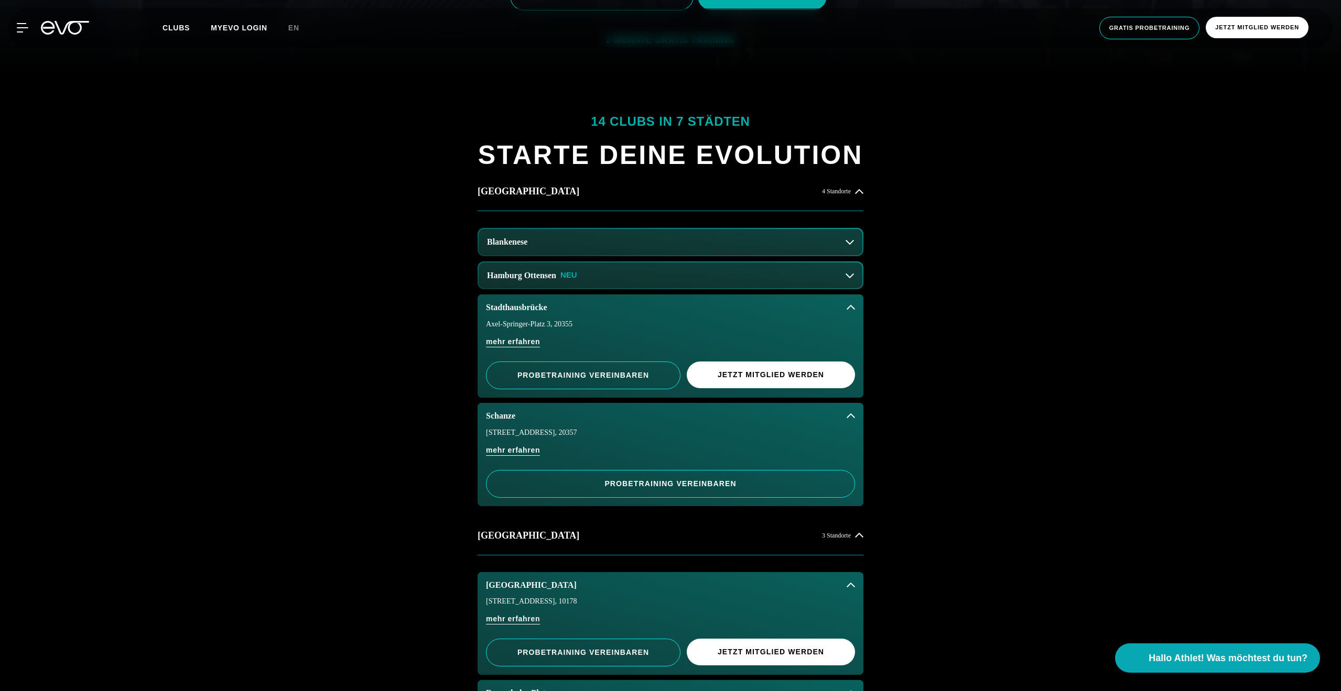
click at [603, 273] on button "Hamburg Ottensen NEU" at bounding box center [670, 276] width 384 height 26
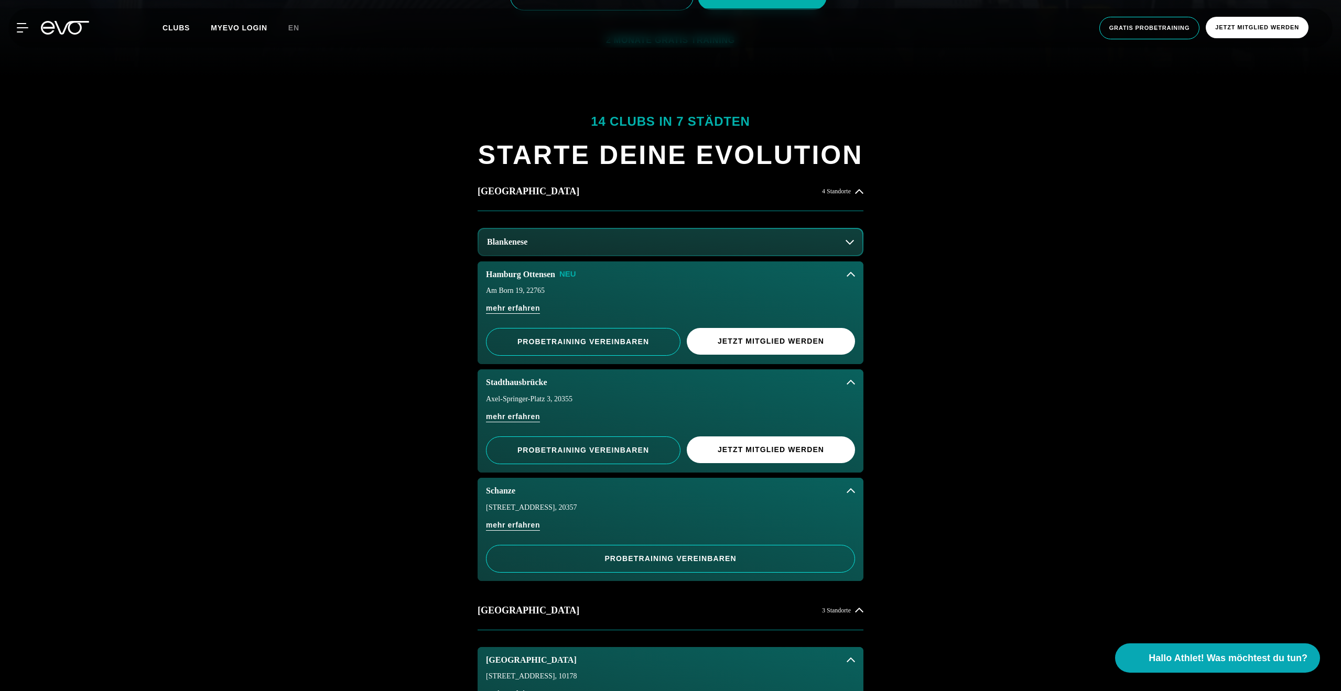
click at [603, 242] on button "Blankenese" at bounding box center [670, 242] width 384 height 26
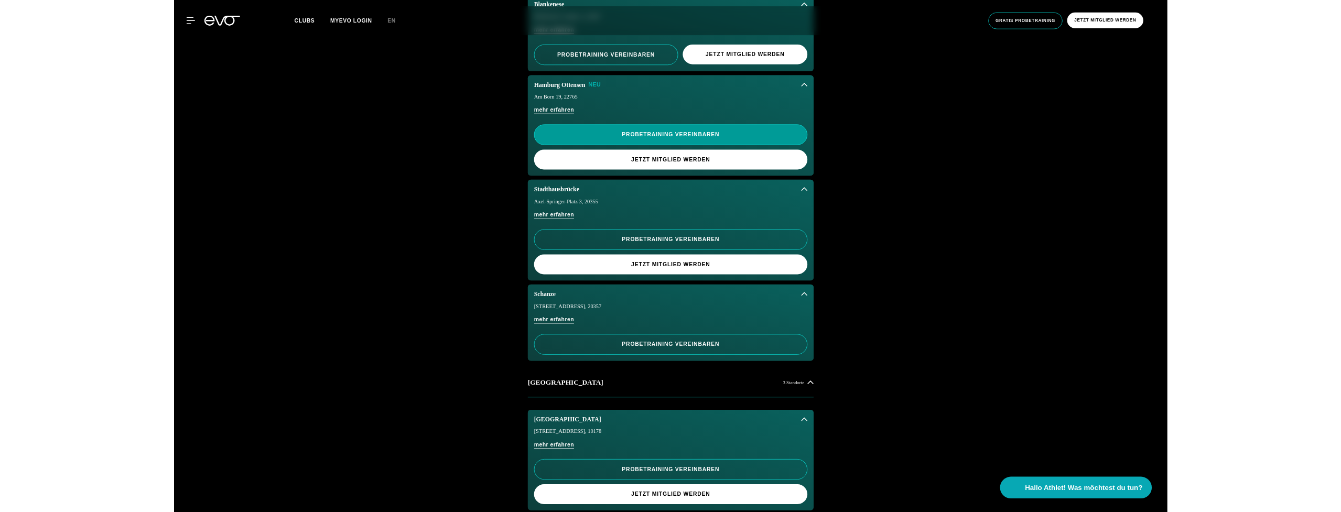
scroll to position [642, 0]
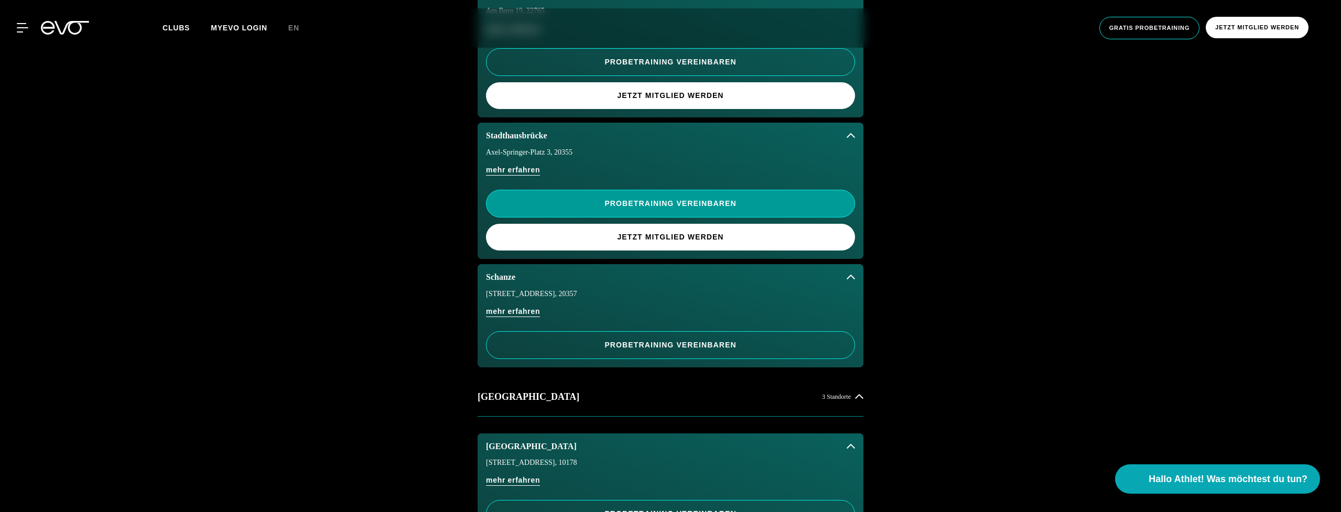
scroll to position [947, 0]
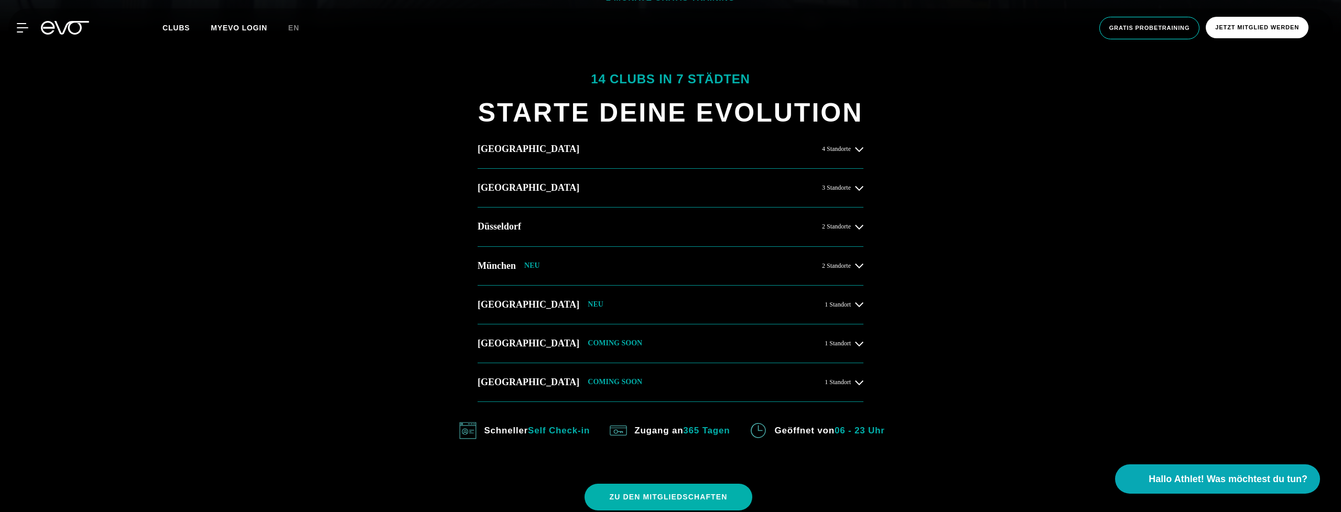
scroll to position [481, 0]
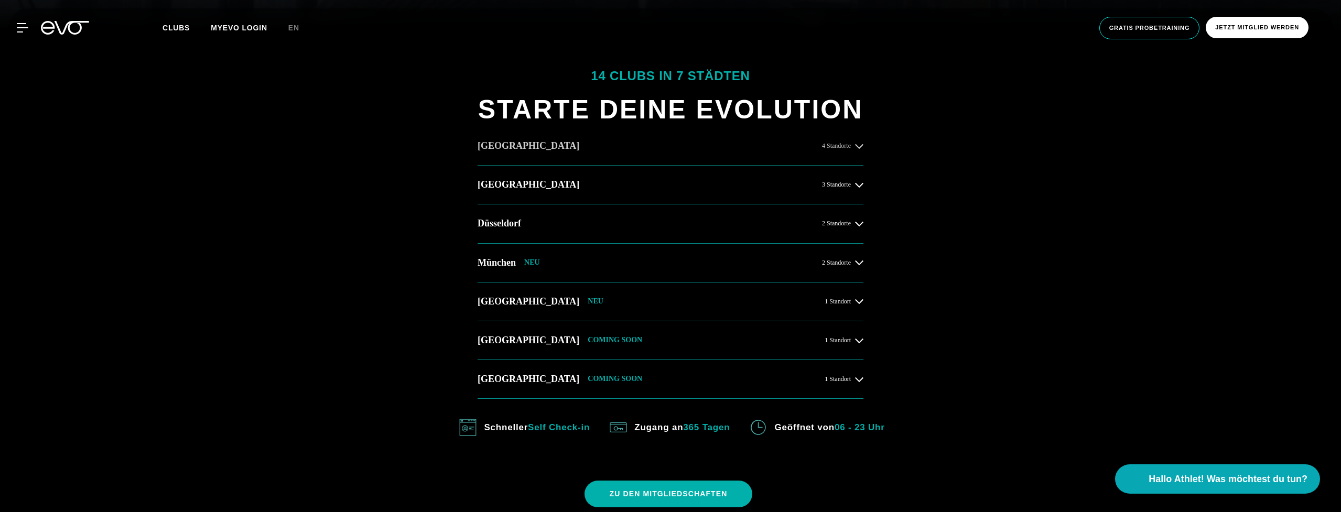
click at [592, 160] on button "[GEOGRAPHIC_DATA] 4 Standorte" at bounding box center [670, 146] width 386 height 39
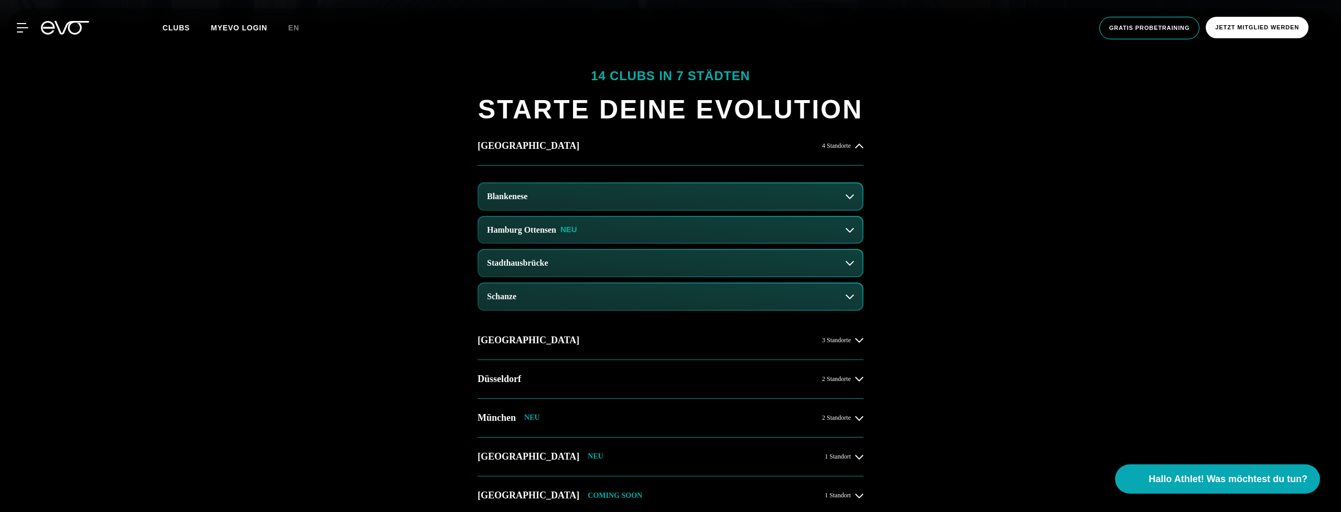
click at [570, 304] on button "Schanze" at bounding box center [670, 297] width 384 height 26
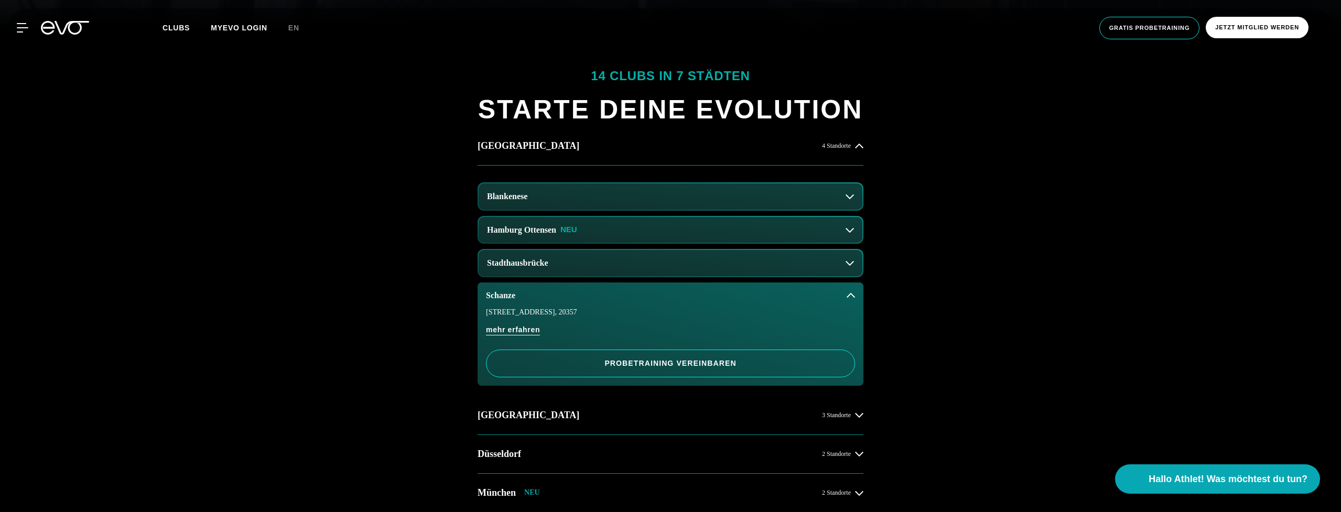
click at [579, 303] on button "Schanze" at bounding box center [670, 295] width 386 height 26
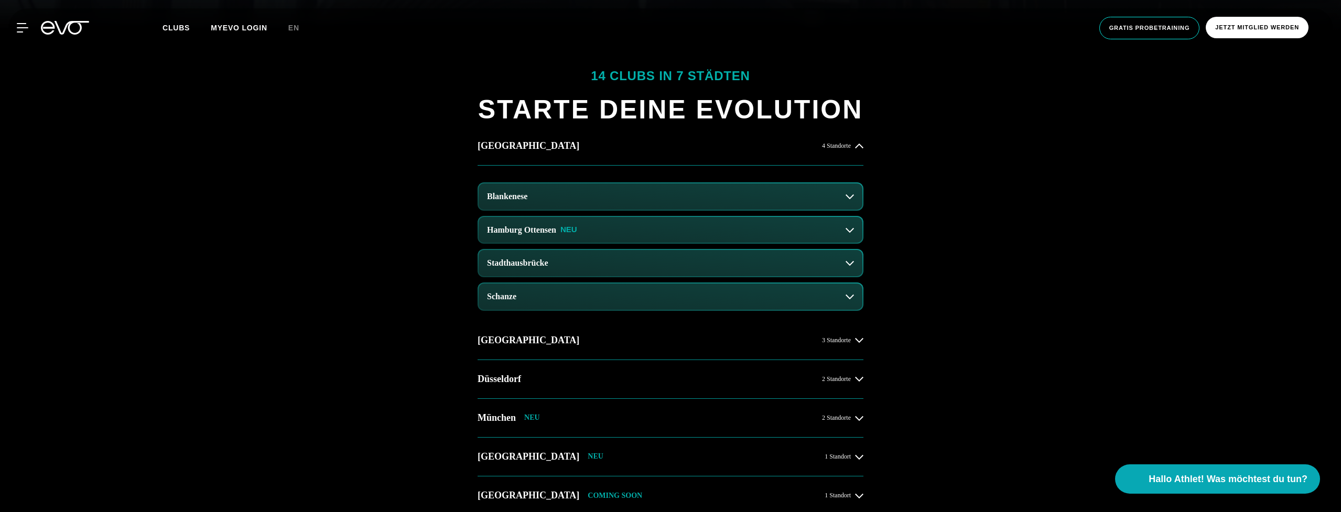
click at [579, 258] on button "Stadthausbrücke" at bounding box center [670, 263] width 384 height 26
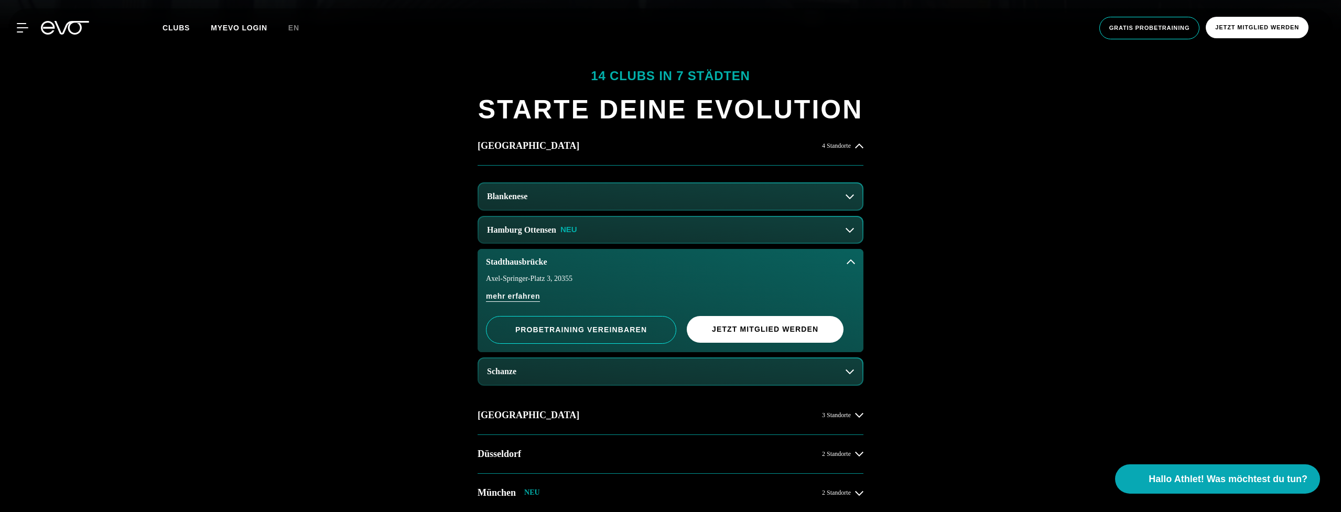
click at [661, 237] on button "Hamburg Ottensen NEU" at bounding box center [670, 230] width 384 height 26
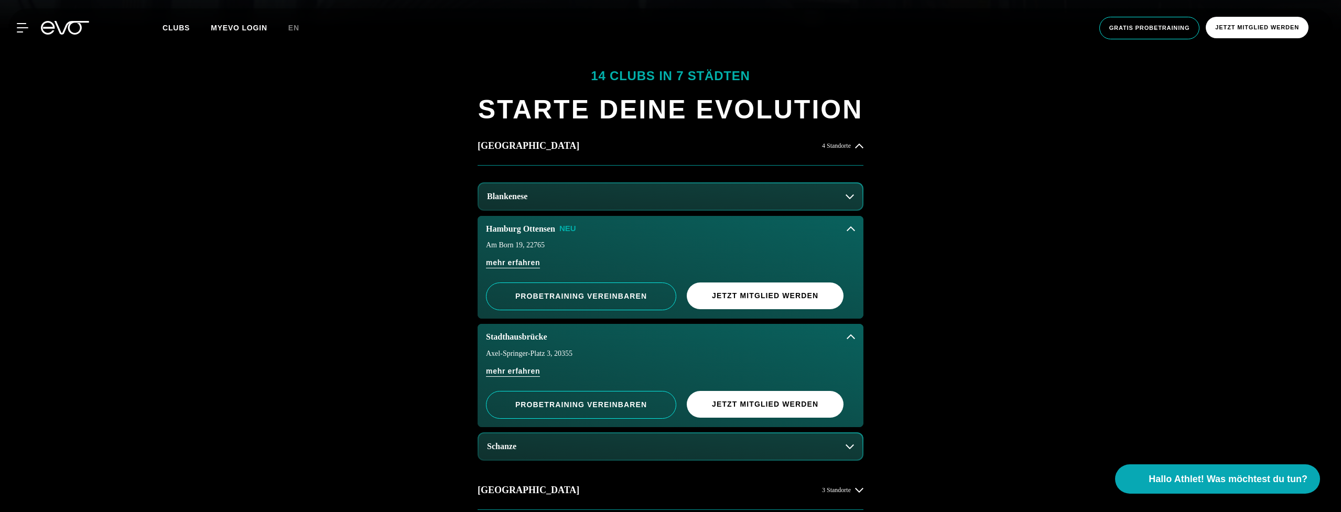
click at [661, 237] on button "Hamburg Ottensen NEU" at bounding box center [670, 229] width 386 height 26
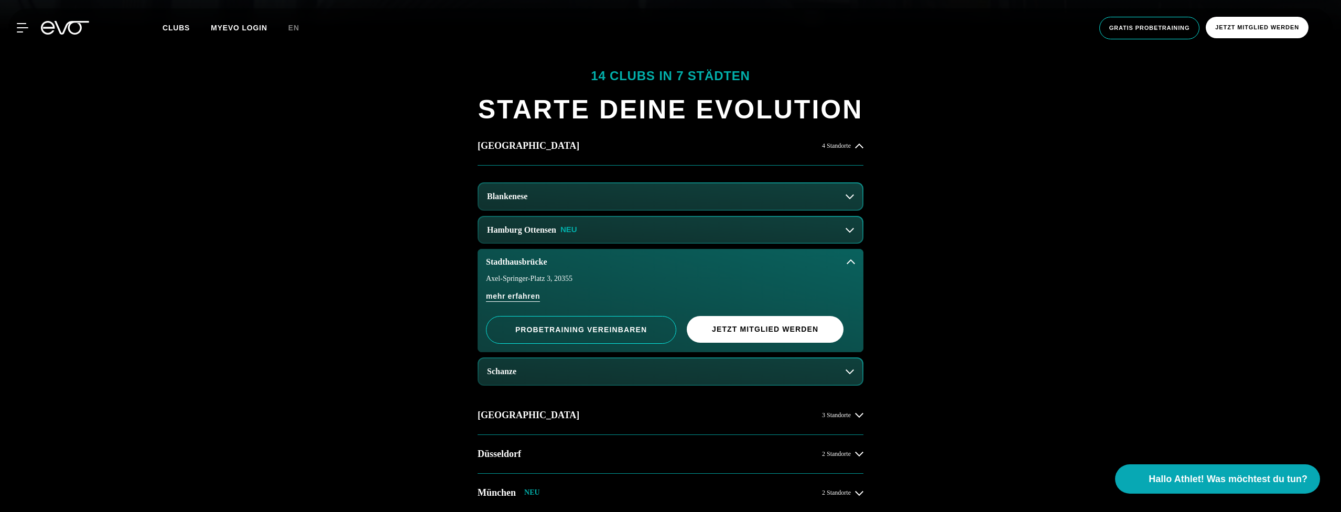
click at [675, 191] on button "Blankenese" at bounding box center [670, 196] width 384 height 26
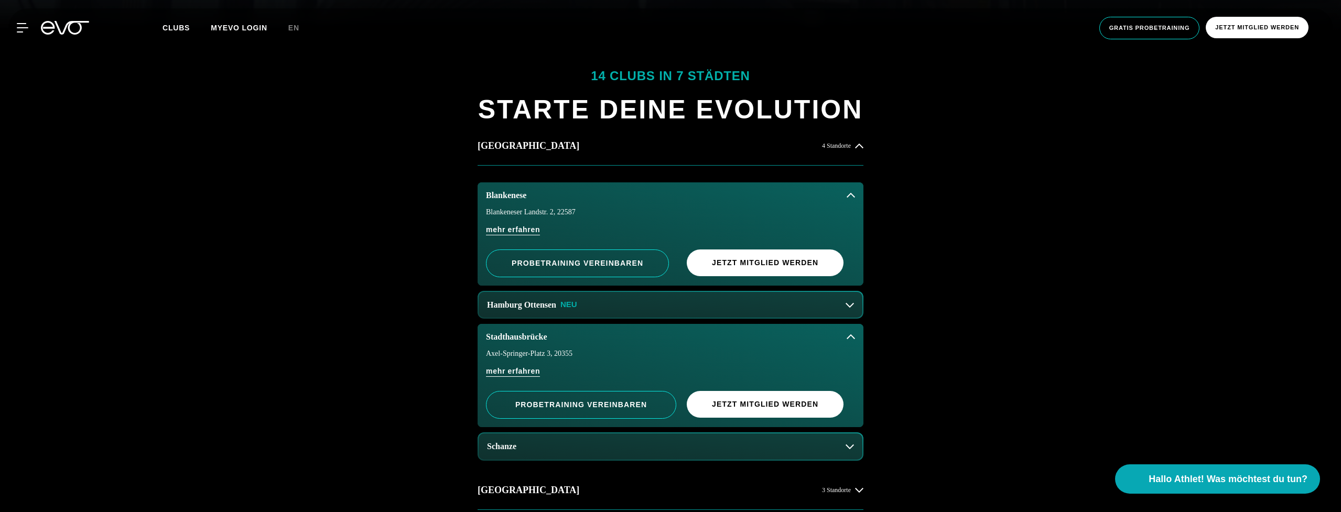
click at [676, 191] on button "Blankenese" at bounding box center [670, 195] width 386 height 26
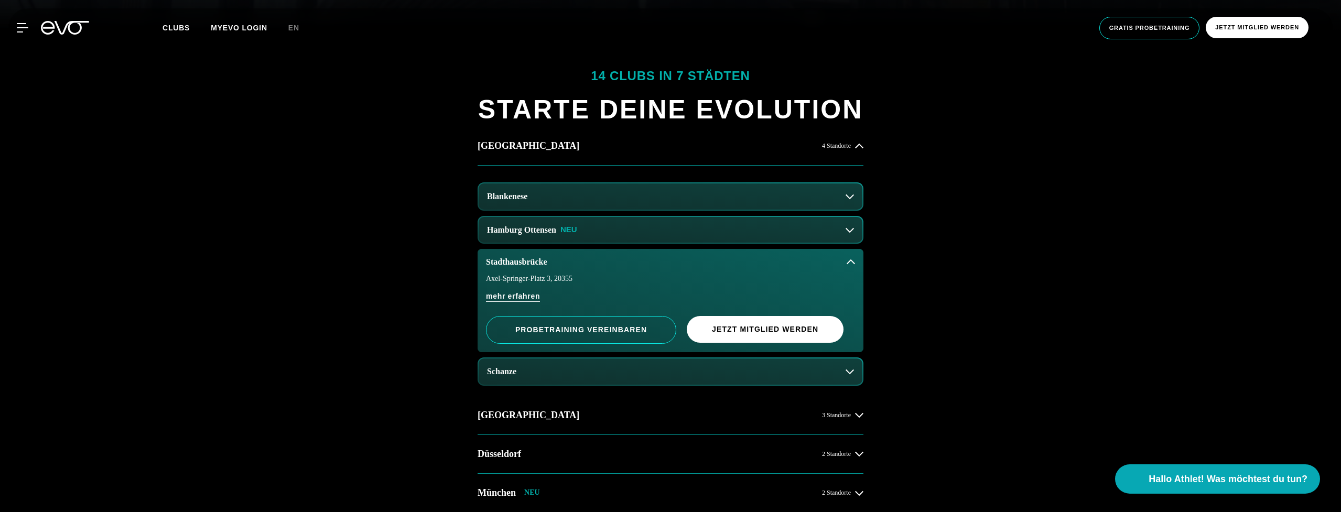
click at [674, 266] on button "Stadthausbrücke" at bounding box center [670, 262] width 386 height 26
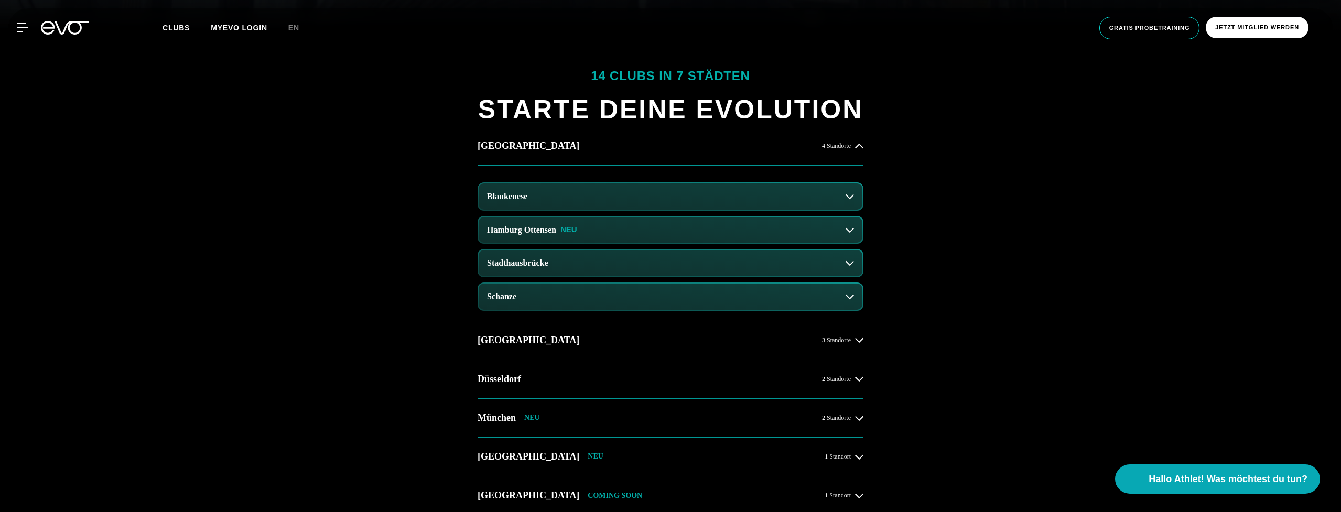
click at [671, 284] on button "Schanze" at bounding box center [670, 297] width 384 height 26
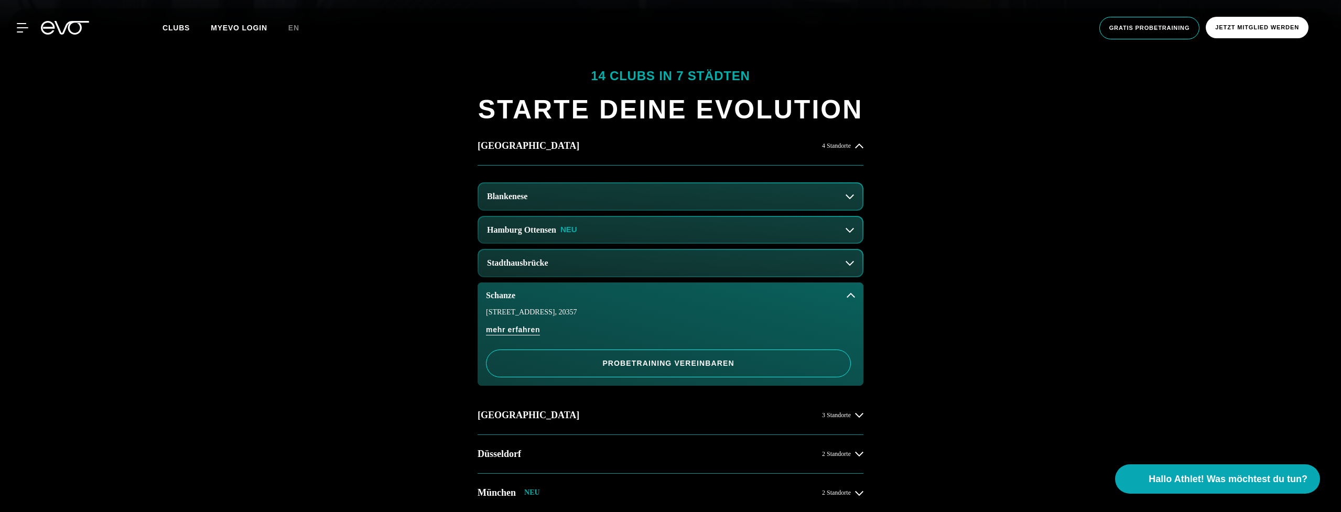
click at [671, 295] on button "Schanze" at bounding box center [670, 295] width 386 height 26
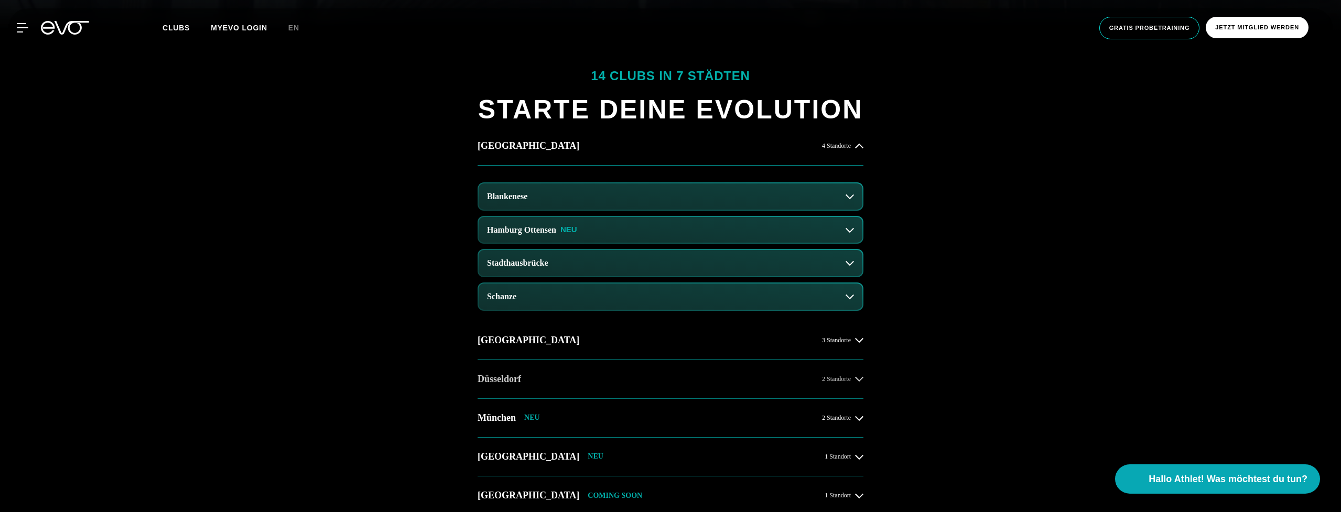
click at [674, 365] on button "[GEOGRAPHIC_DATA] 2 Standorte" at bounding box center [670, 379] width 386 height 39
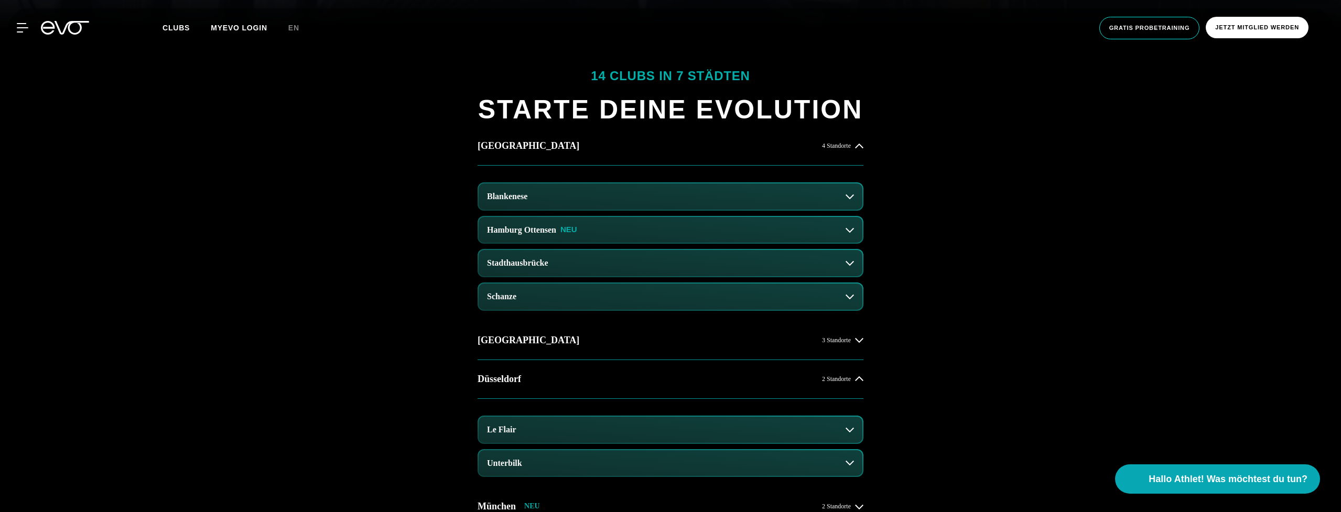
click at [670, 430] on button "Le Flair" at bounding box center [670, 430] width 384 height 26
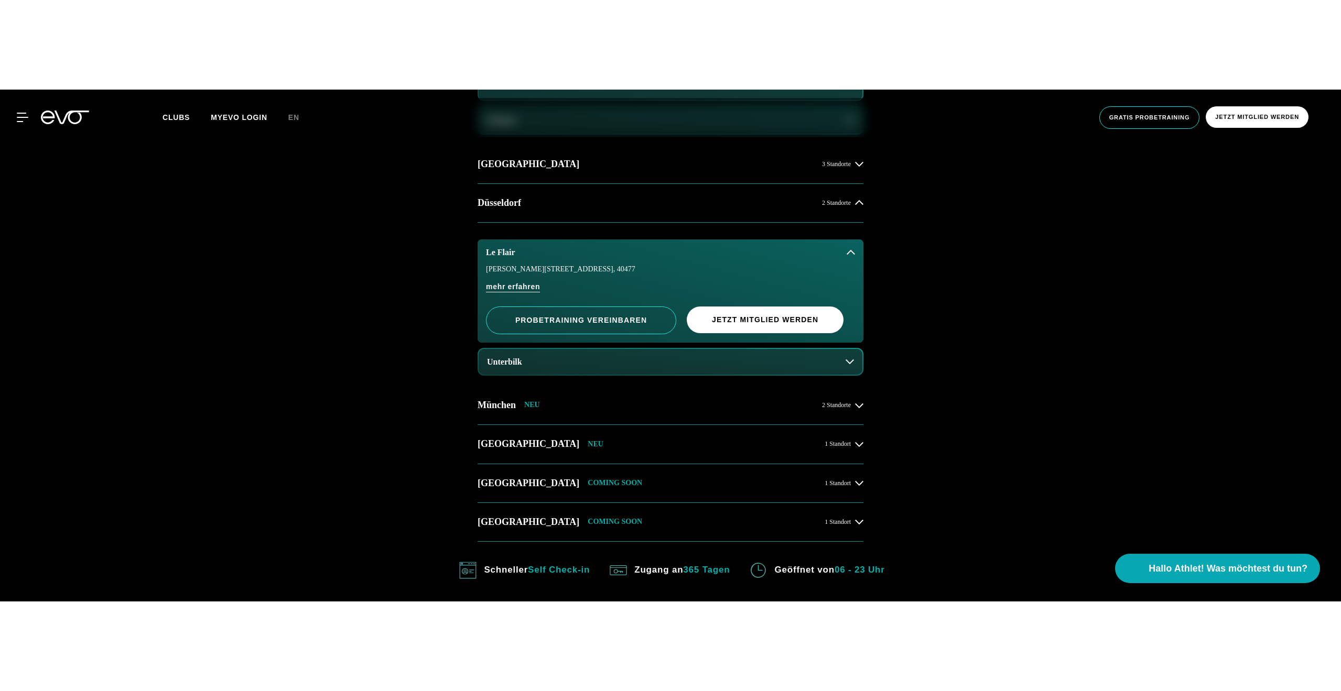
scroll to position [772, 0]
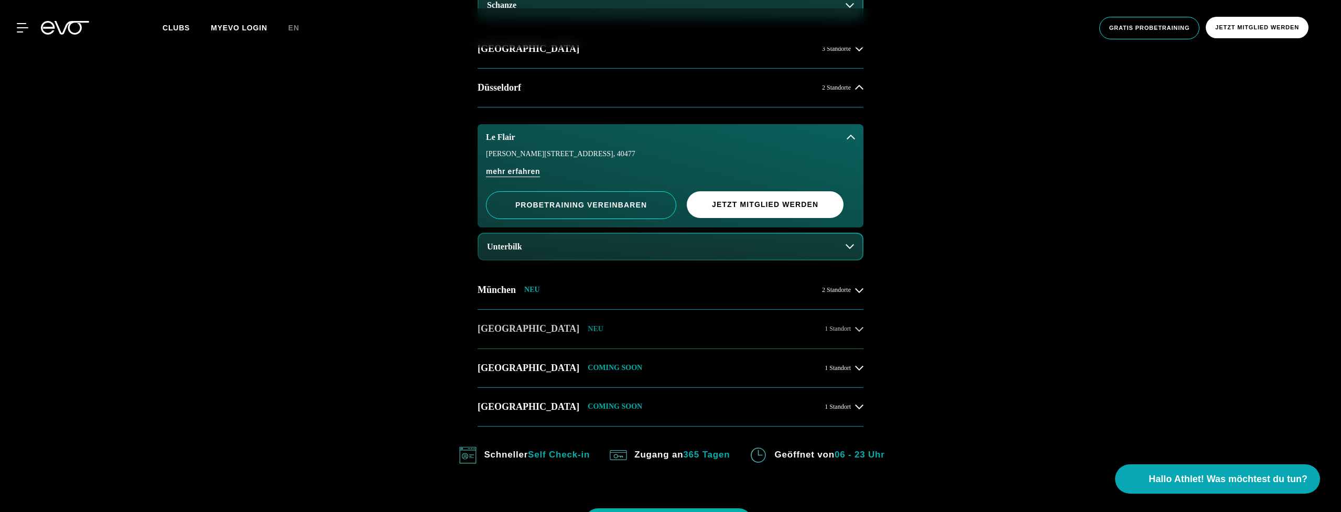
click at [678, 333] on button "[GEOGRAPHIC_DATA] NEU 1 Standort" at bounding box center [670, 329] width 386 height 39
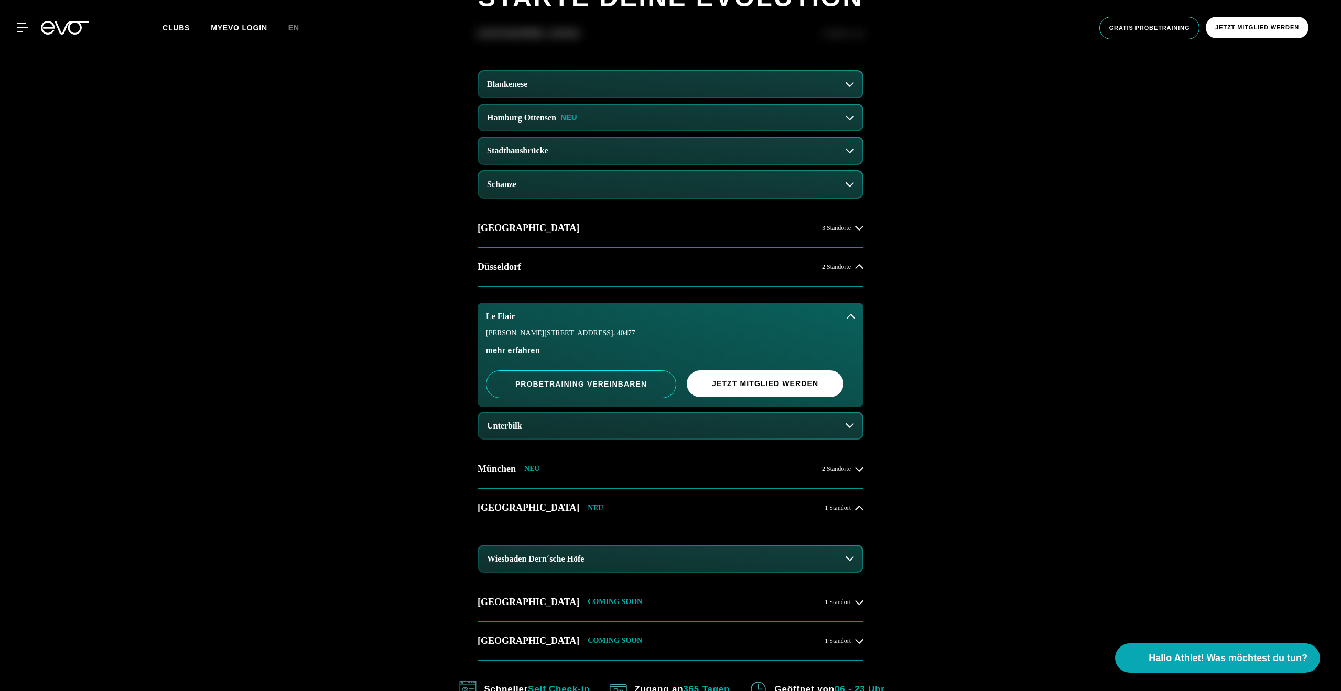
click at [820, 436] on button "Unterbilk" at bounding box center [670, 426] width 384 height 26
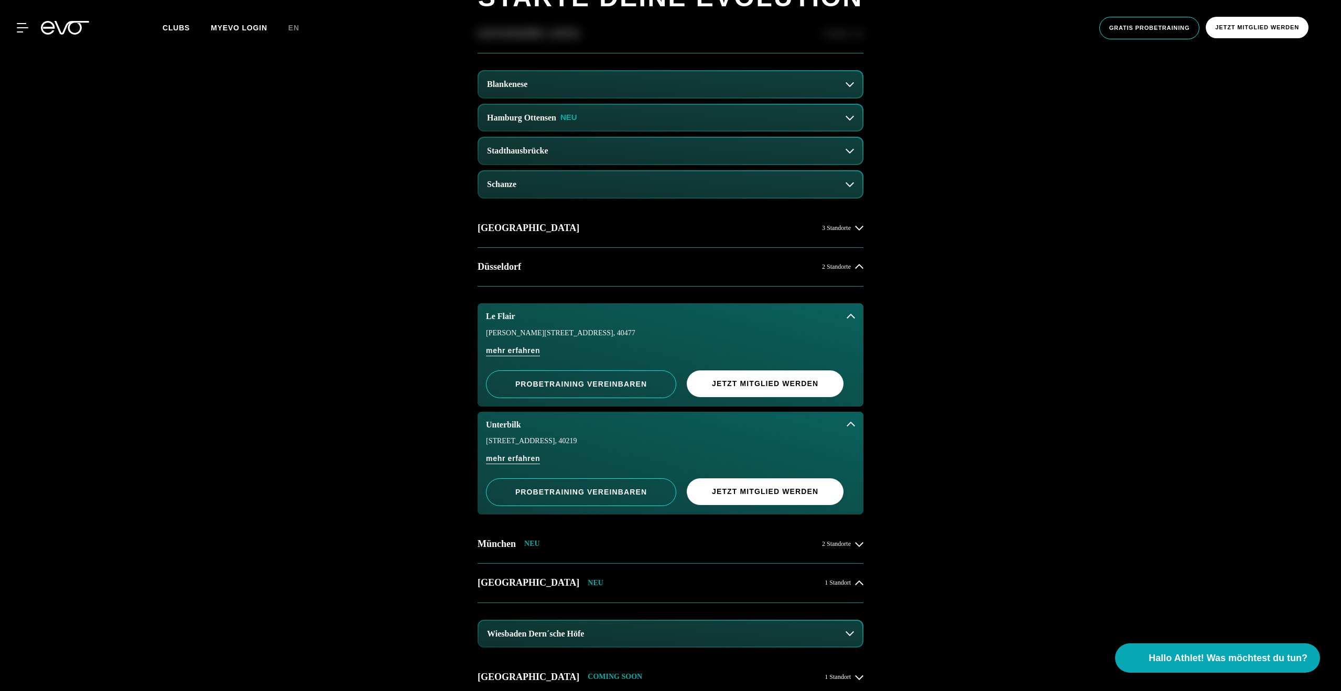
click at [820, 435] on button "Unterbilk" at bounding box center [670, 425] width 386 height 26
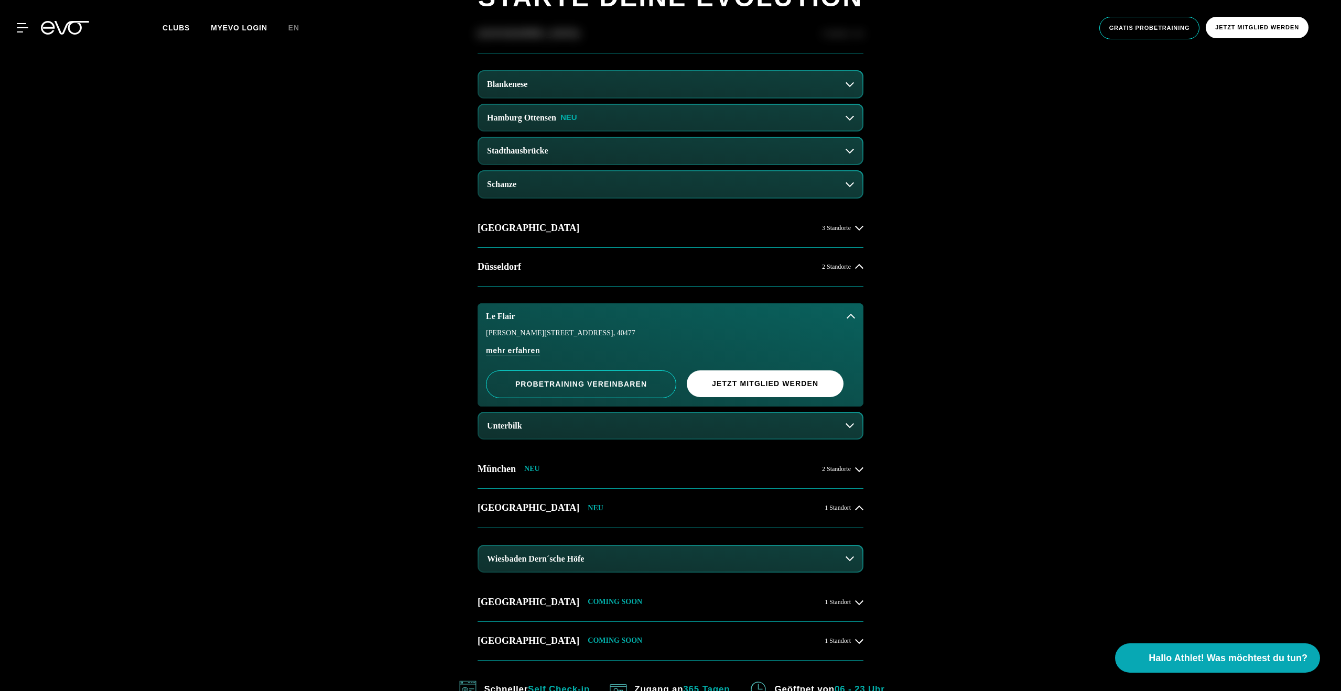
click at [675, 338] on div "Marc-Chagall-Straße 2 , 40477 mehr erfahren PROBETRAINING VEREINBAREN Jetzt Mit…" at bounding box center [670, 368] width 386 height 77
click at [735, 378] on span "Jetzt Mitglied werden" at bounding box center [765, 383] width 106 height 11
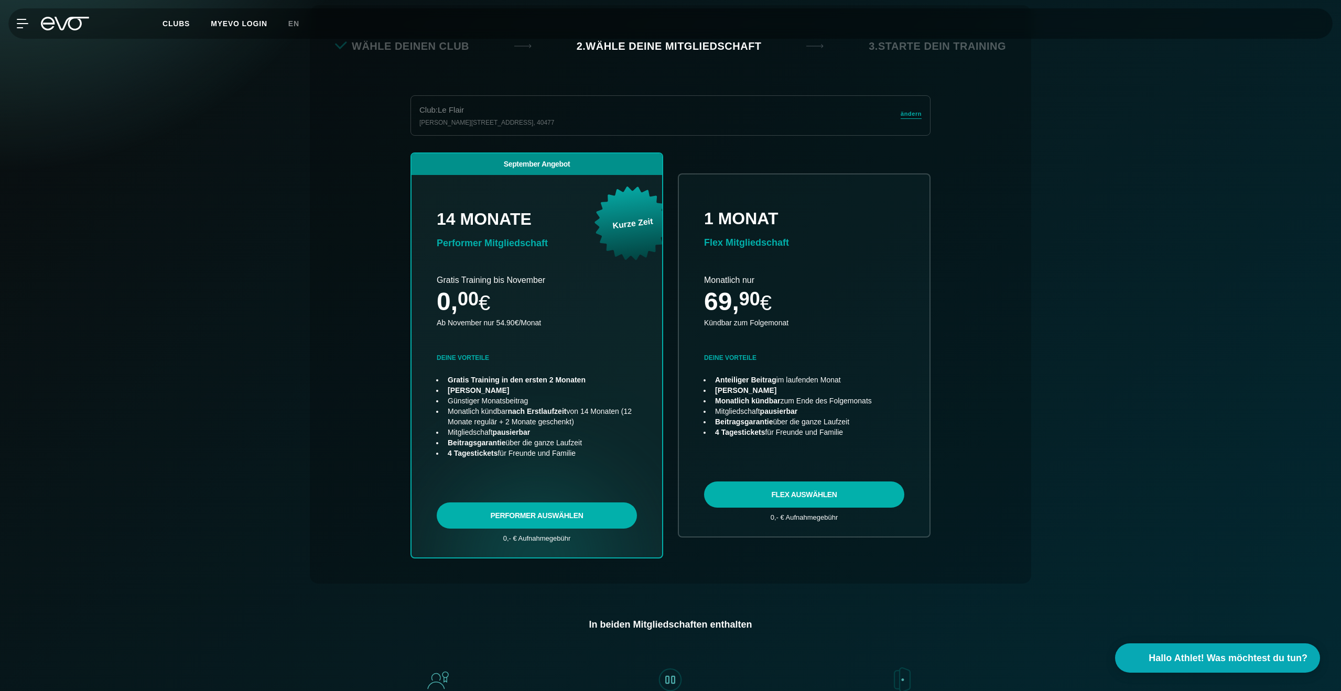
scroll to position [232, 0]
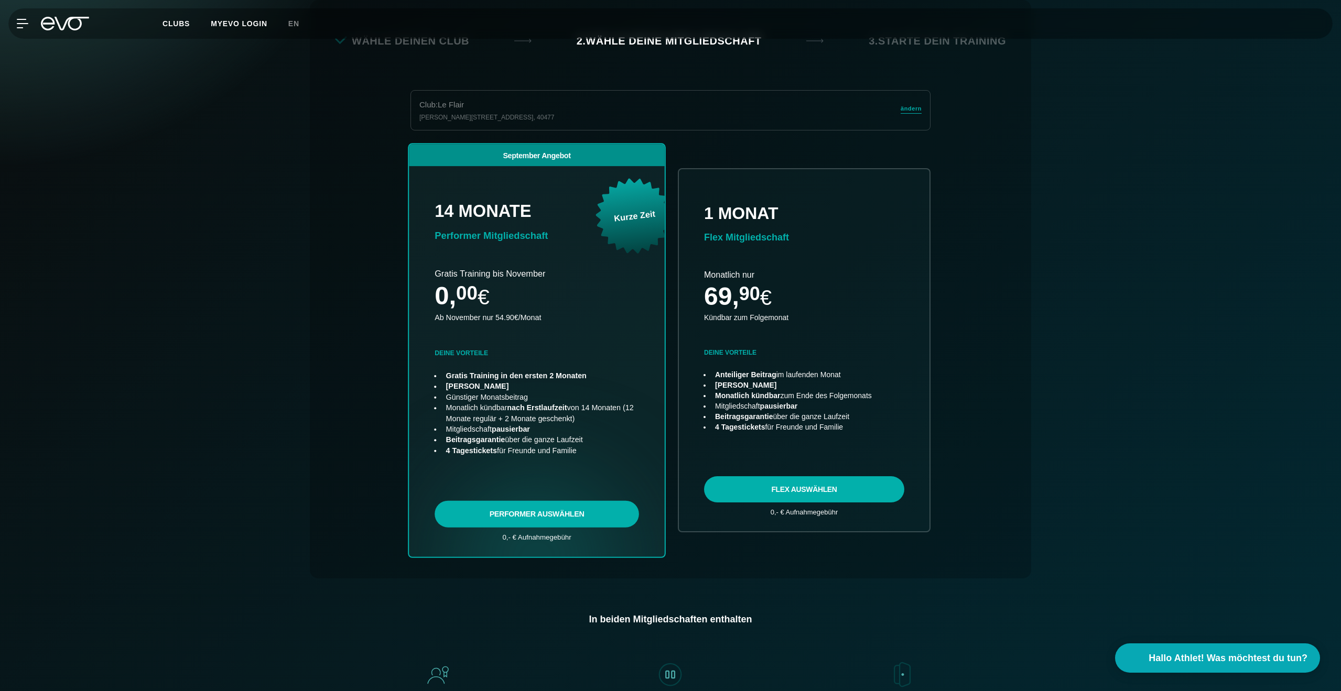
click at [570, 511] on link "choose plan" at bounding box center [537, 350] width 256 height 412
